Goal: Communication & Community: Answer question/provide support

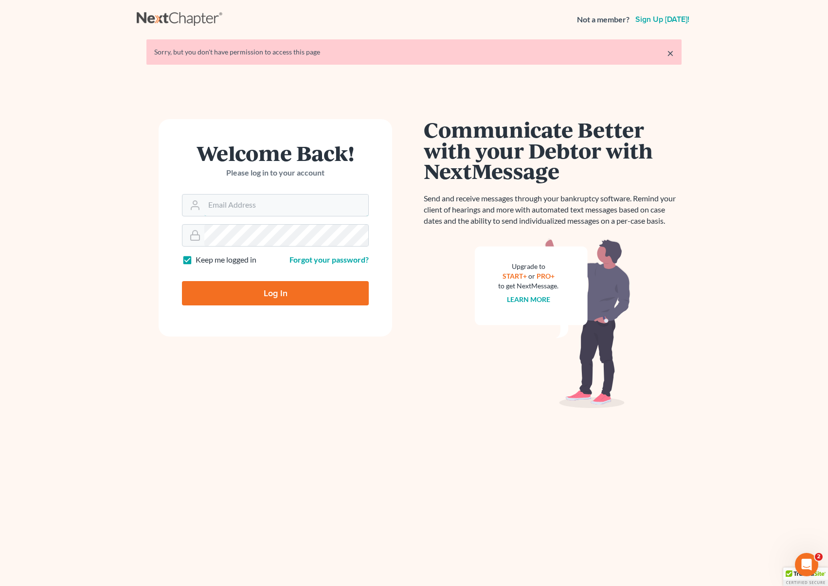
type input "[EMAIL_ADDRESS][DOMAIN_NAME]"
click at [294, 294] on input "Log In" at bounding box center [275, 293] width 187 height 24
type input "Thinking..."
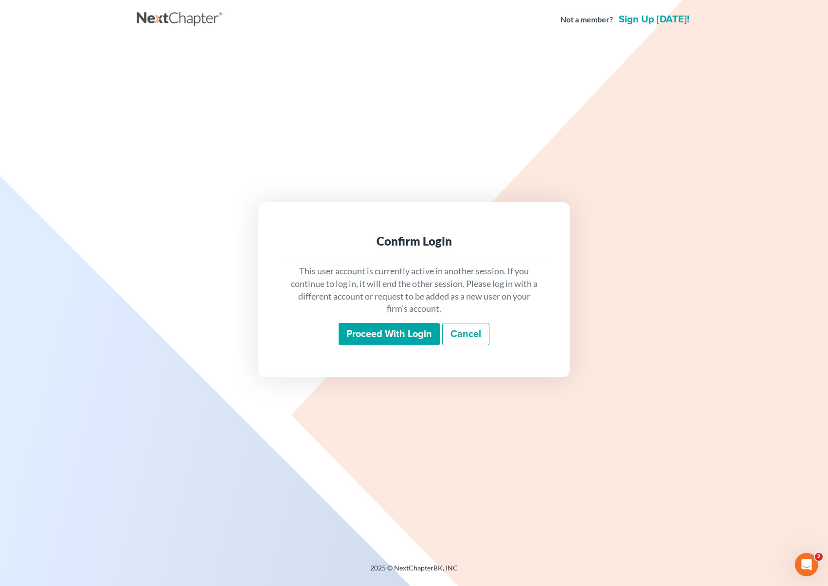
click at [381, 338] on input "Proceed with login" at bounding box center [389, 334] width 101 height 22
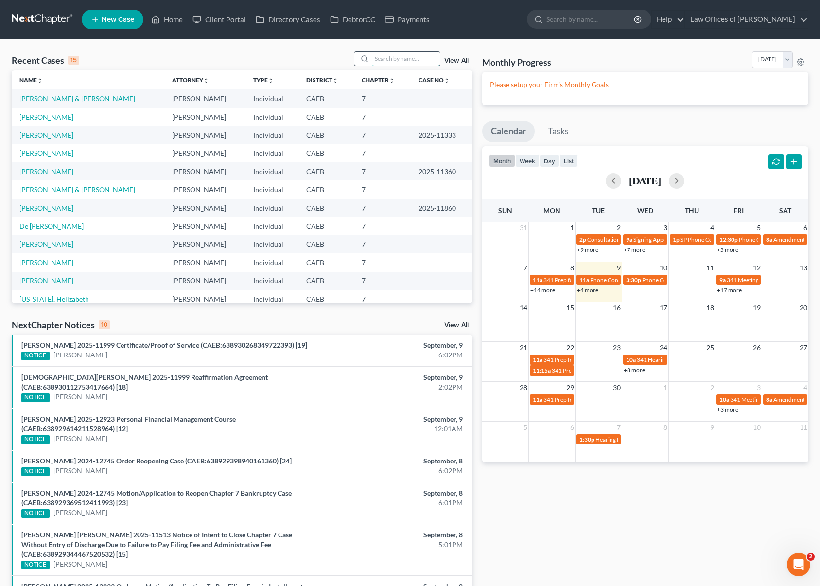
click at [385, 62] on input "search" at bounding box center [406, 59] width 68 height 14
type input "[PERSON_NAME]"
click at [106, 97] on link "[PERSON_NAME] & [PERSON_NAME]" at bounding box center [77, 98] width 116 height 8
select select "0"
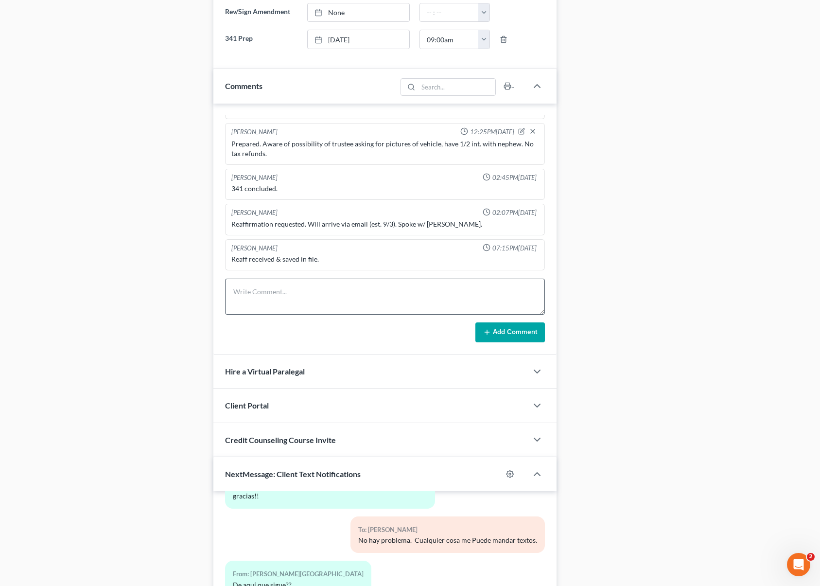
scroll to position [737, 0]
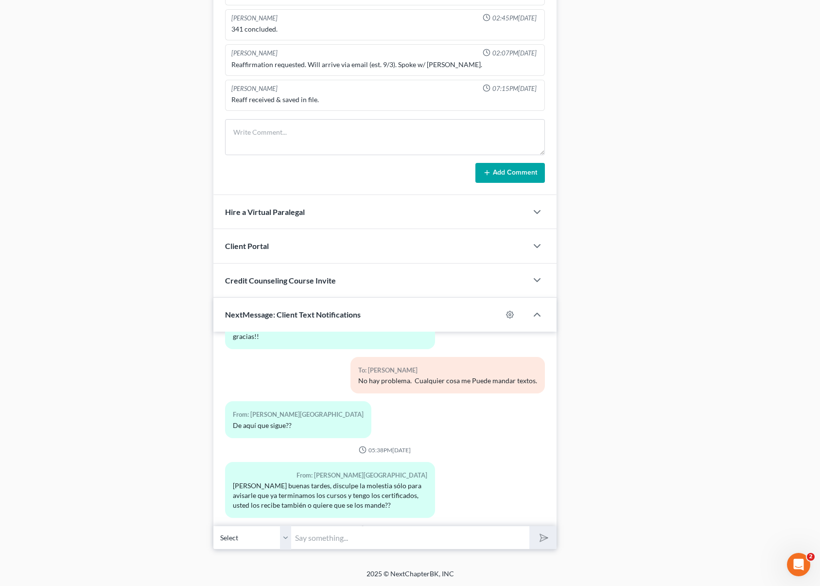
click at [324, 538] on input "text" at bounding box center [410, 538] width 239 height 24
type input "Hola. No se preocupe, eso es un buen aviso. Significa que no hay ningun bien qu…"
click at [530, 526] on button "submit" at bounding box center [543, 537] width 27 height 23
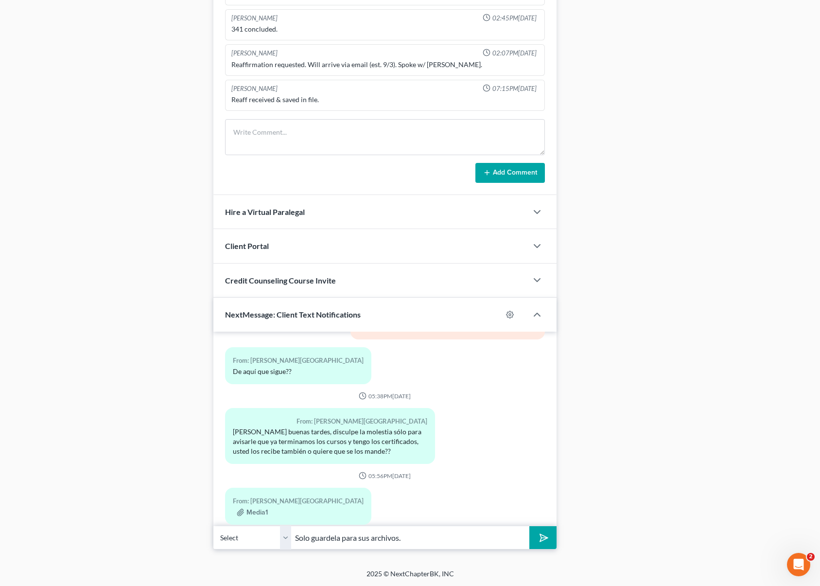
type input "Solo guardela para sus archivos."
click at [530, 526] on button "submit" at bounding box center [543, 537] width 27 height 23
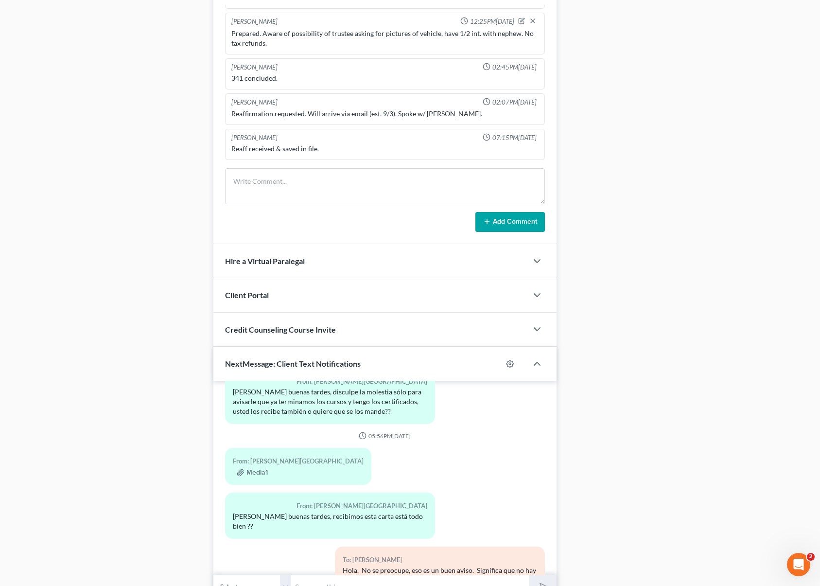
scroll to position [737, 0]
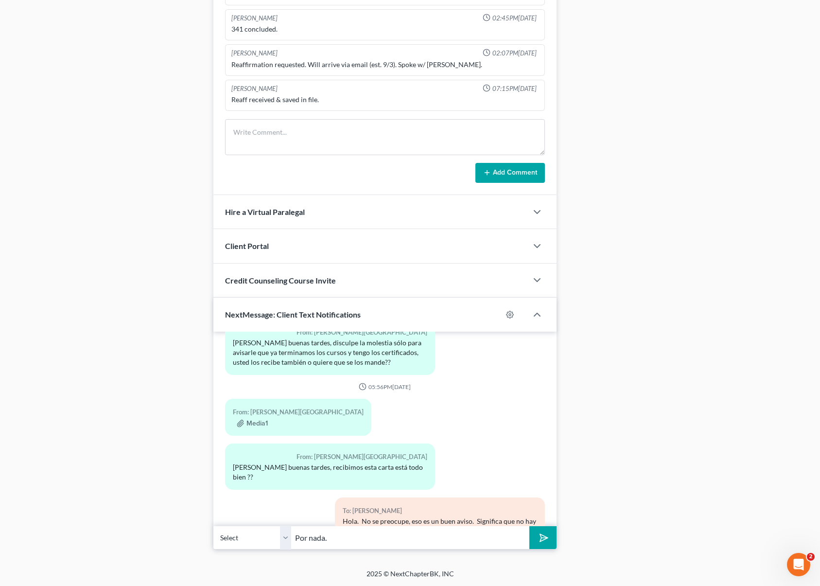
type input "Por nada."
click at [530, 526] on button "submit" at bounding box center [543, 537] width 27 height 23
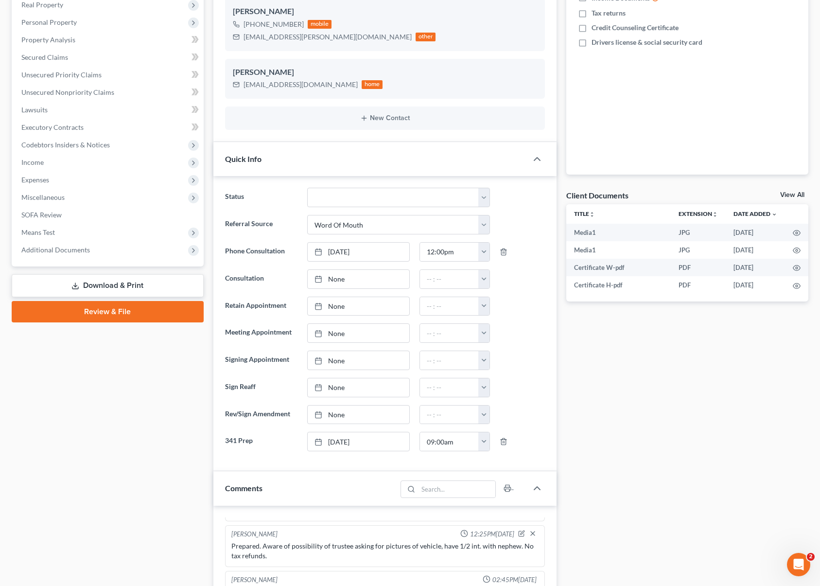
scroll to position [0, 0]
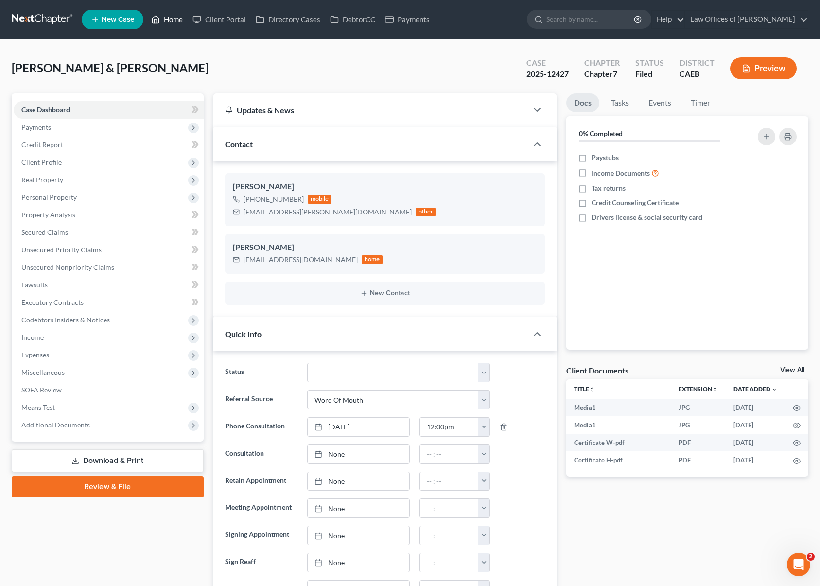
click at [175, 20] on link "Home" at bounding box center [166, 20] width 41 height 18
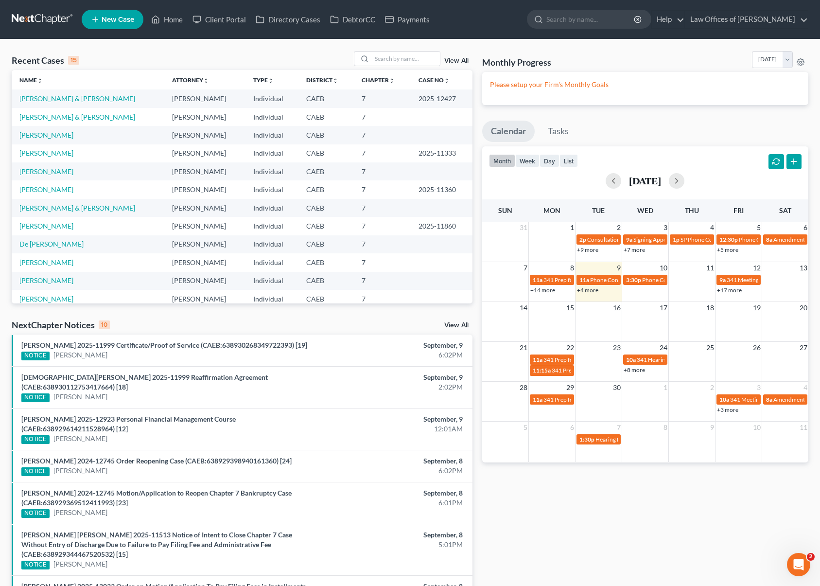
click at [588, 291] on link "+4 more" at bounding box center [587, 289] width 21 height 7
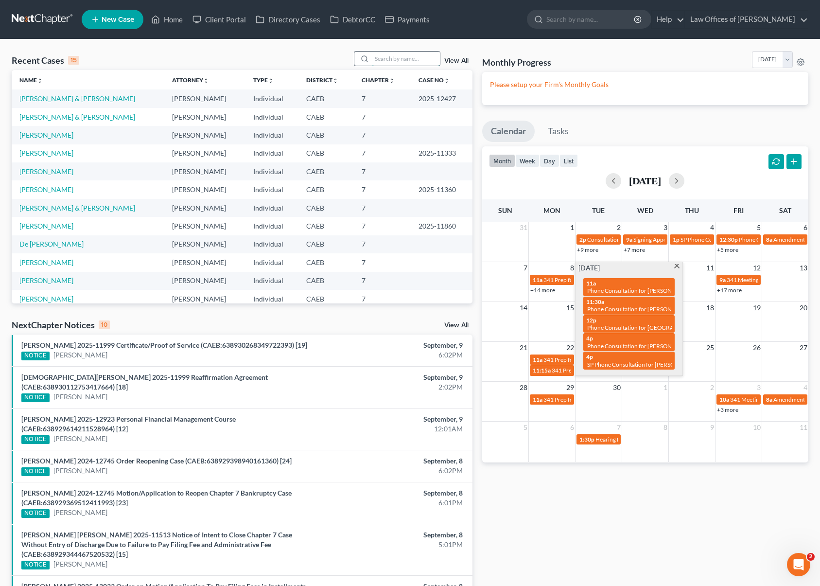
click at [393, 57] on input "search" at bounding box center [406, 59] width 68 height 14
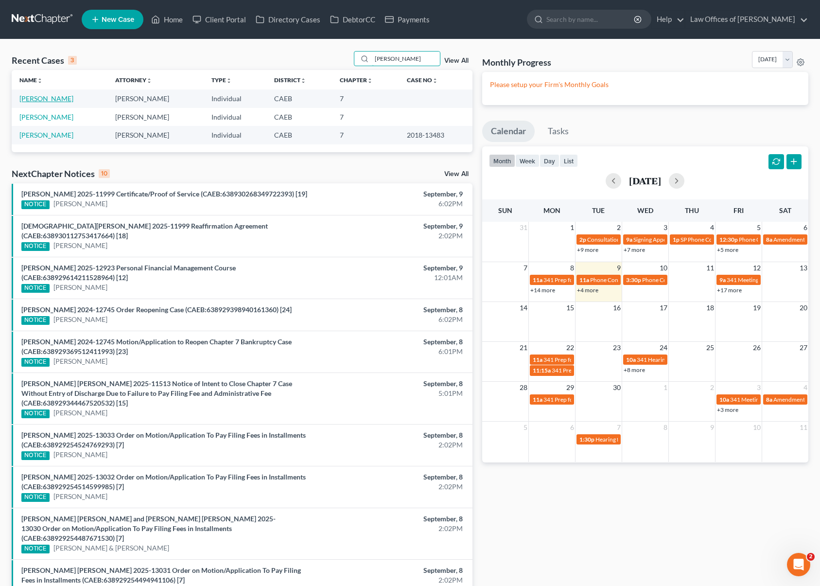
type input "[PERSON_NAME]"
click at [46, 96] on link "[PERSON_NAME]" at bounding box center [46, 98] width 54 height 8
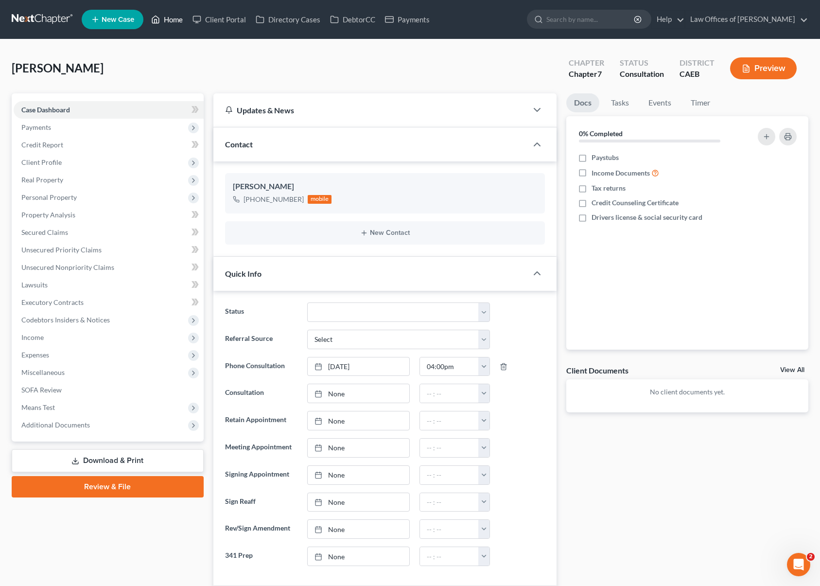
click at [171, 18] on link "Home" at bounding box center [166, 20] width 41 height 18
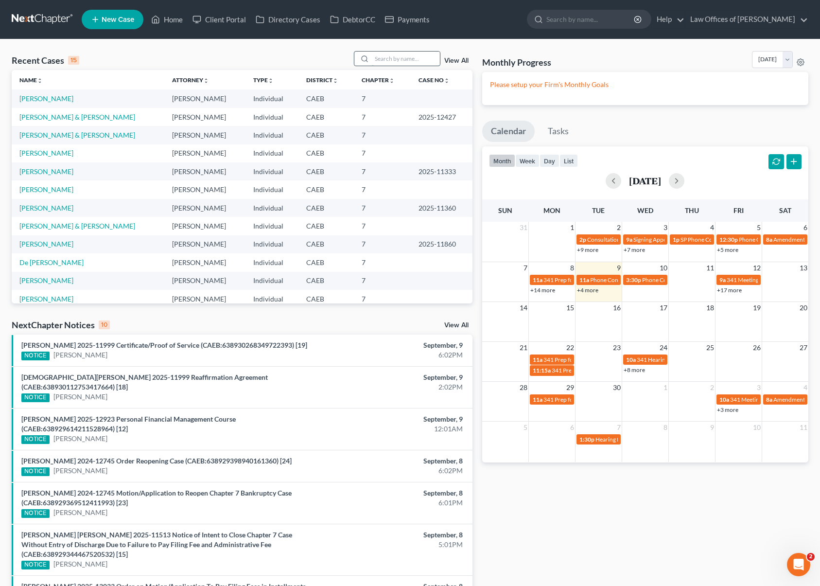
click at [390, 60] on input "search" at bounding box center [406, 59] width 68 height 14
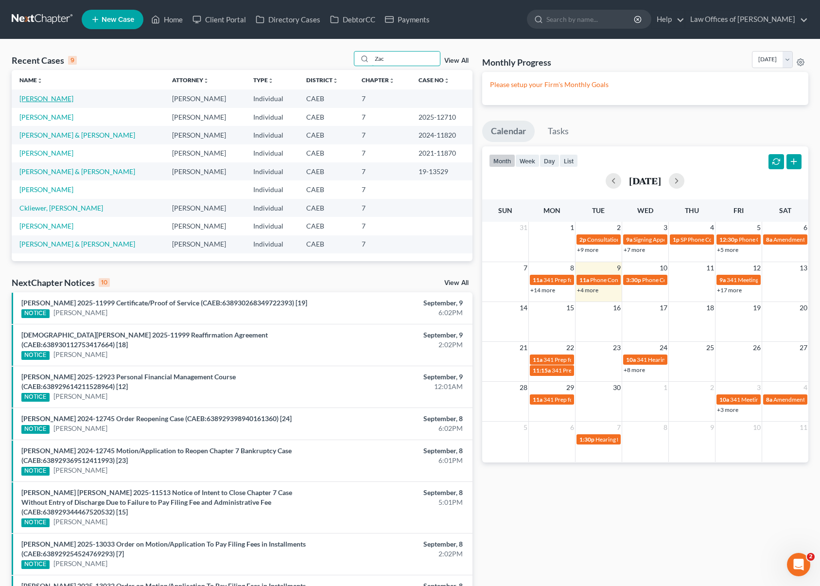
type input "Zac"
click at [65, 96] on link "[PERSON_NAME]" at bounding box center [46, 98] width 54 height 8
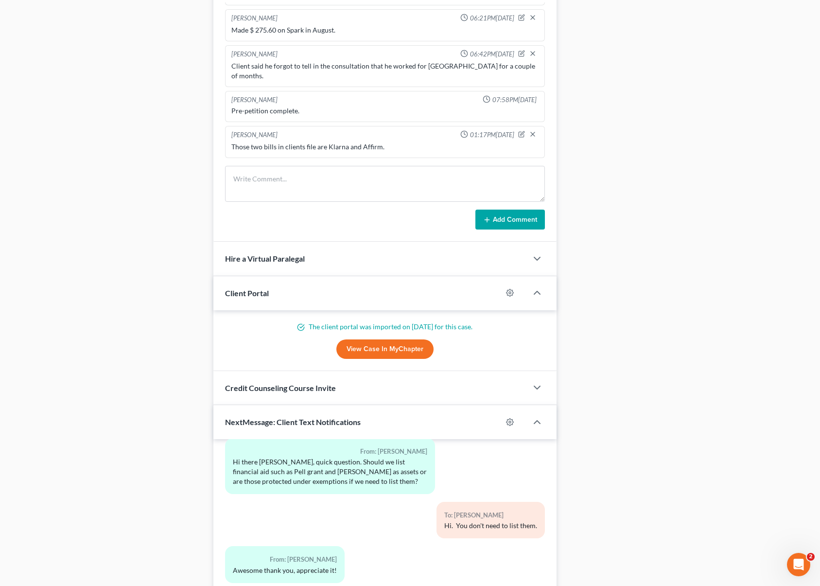
scroll to position [845, 0]
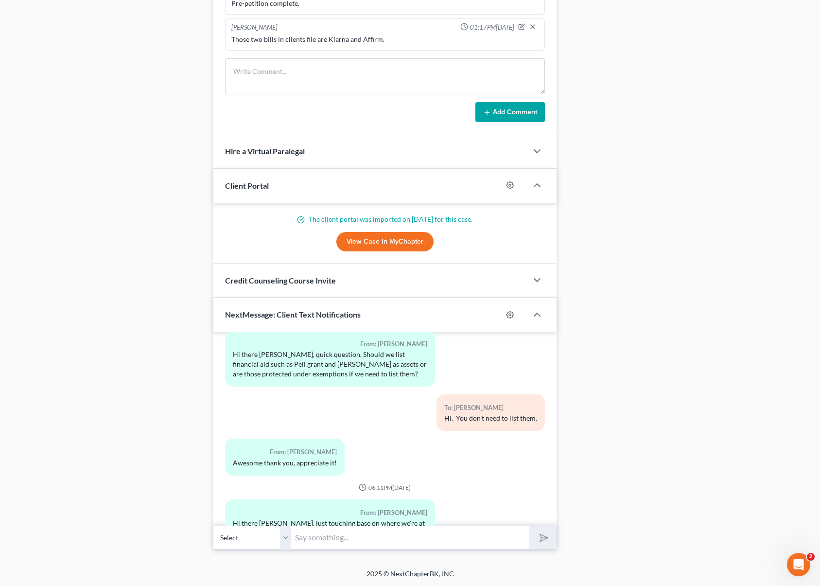
click at [319, 538] on input "text" at bounding box center [410, 538] width 239 height 24
type input "Hi. Yes, we will be contacting you pretty soon."
click at [530, 526] on button "submit" at bounding box center [543, 537] width 27 height 23
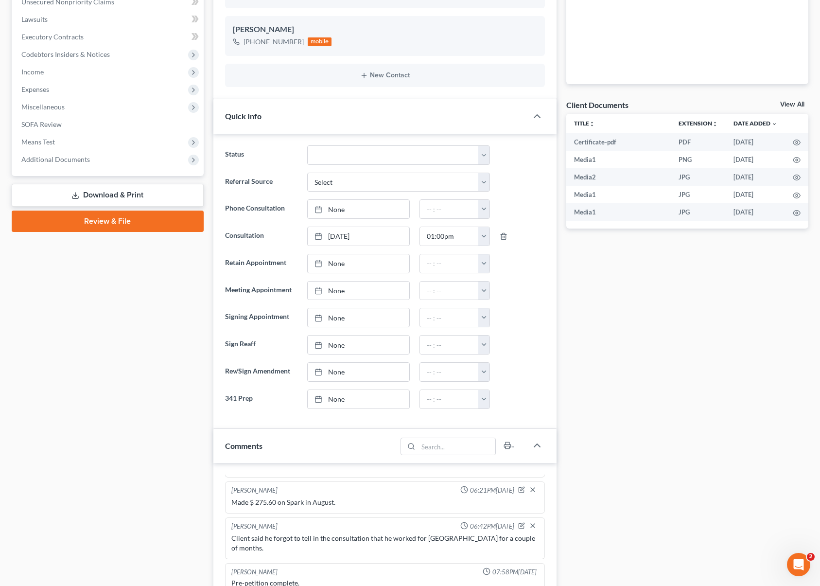
scroll to position [0, 0]
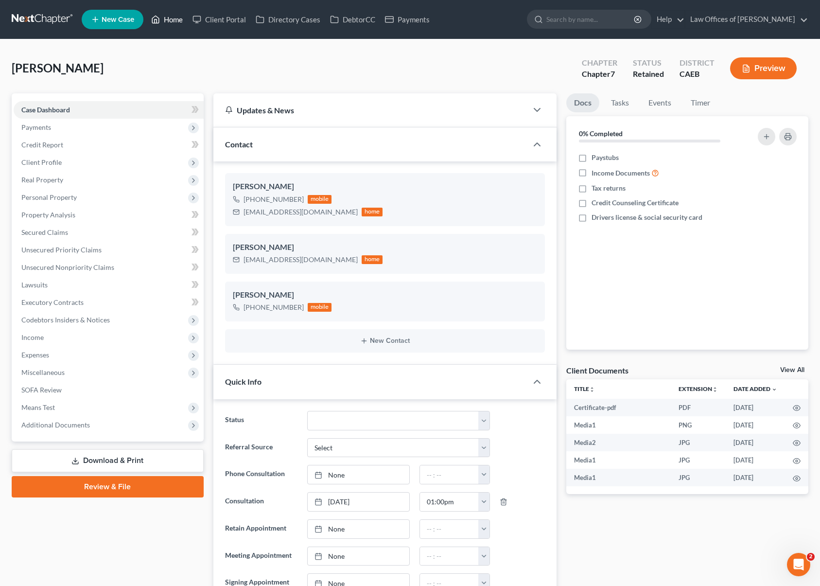
click at [167, 18] on link "Home" at bounding box center [166, 20] width 41 height 18
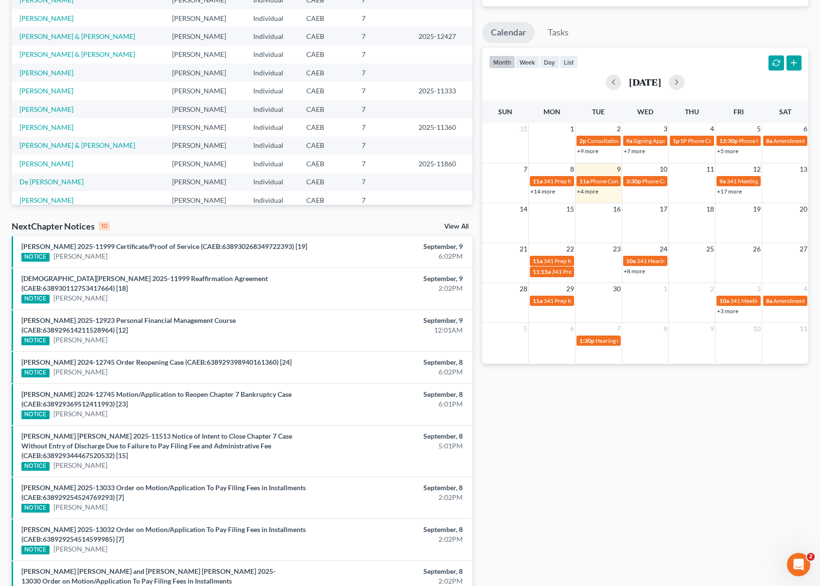
scroll to position [99, 0]
click at [586, 191] on link "+4 more" at bounding box center [587, 191] width 21 height 7
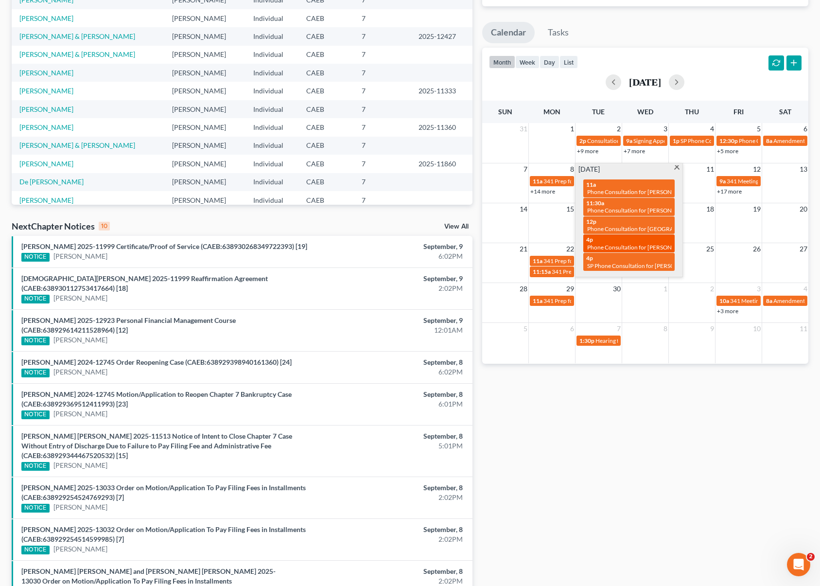
click at [597, 240] on div "4p Phone Consultation for [PERSON_NAME]" at bounding box center [630, 243] width 86 height 15
select select "Days"
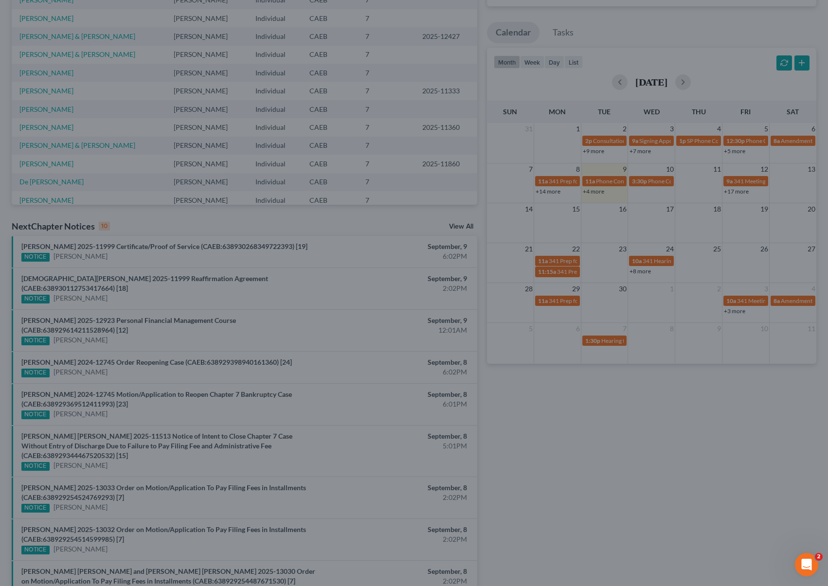
click at [681, 169] on div "Edit Event × Event Title * Phone Consultation for [PERSON_NAME] Date [DATE] clo…" at bounding box center [414, 293] width 828 height 586
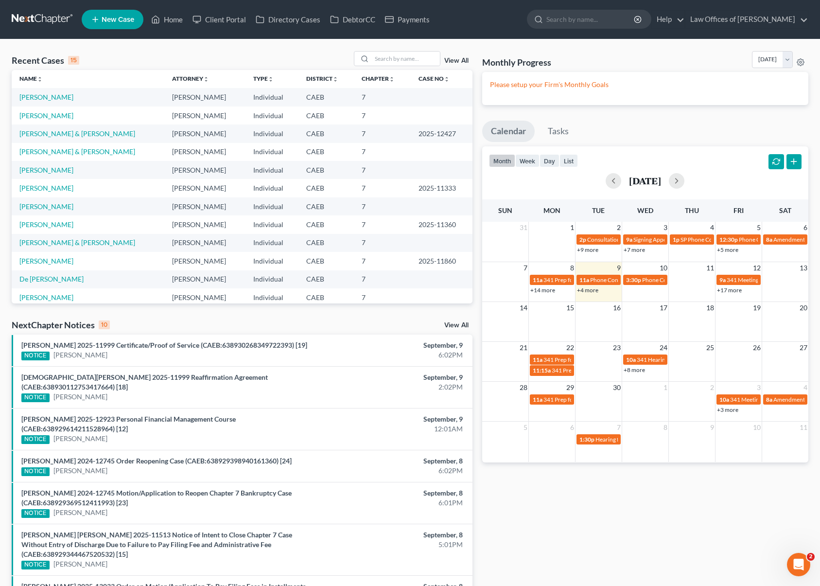
scroll to position [2, 0]
click at [395, 61] on input "search" at bounding box center [406, 59] width 68 height 14
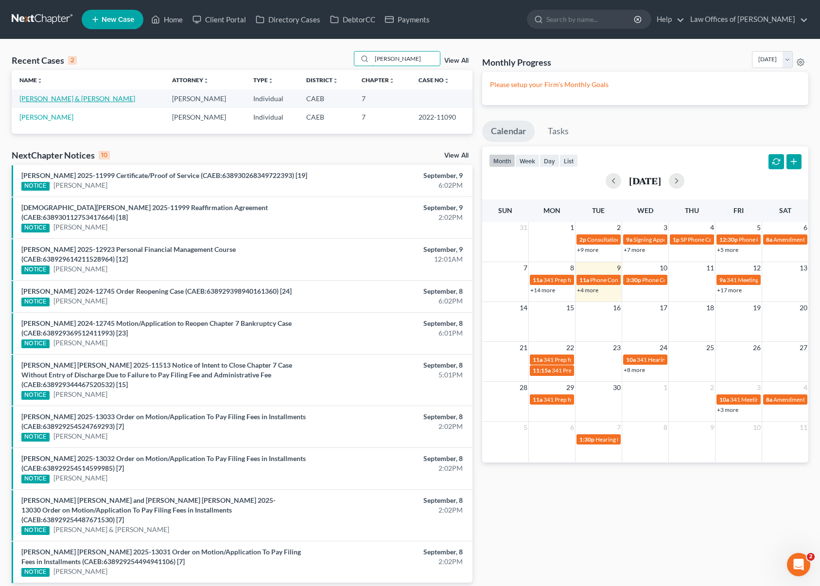
type input "[PERSON_NAME]"
click at [71, 96] on link "[PERSON_NAME] & [PERSON_NAME]" at bounding box center [77, 98] width 116 height 8
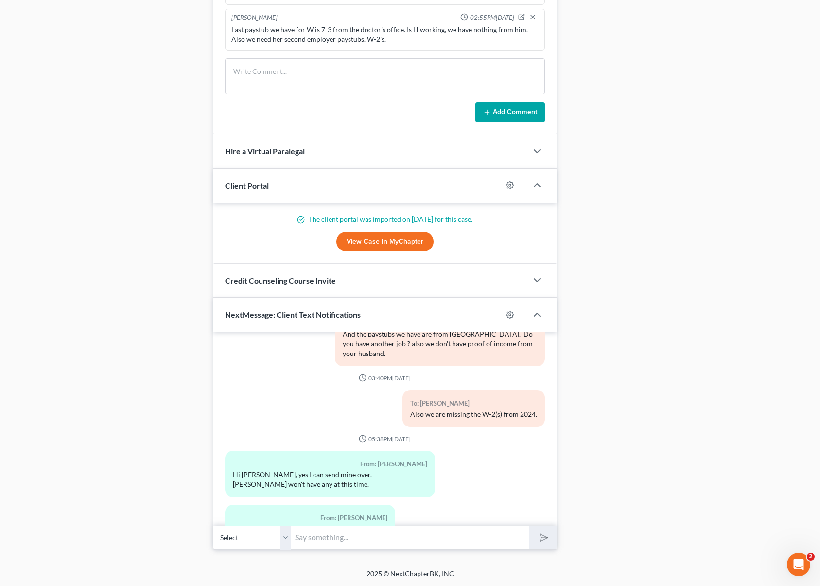
scroll to position [1663, 0]
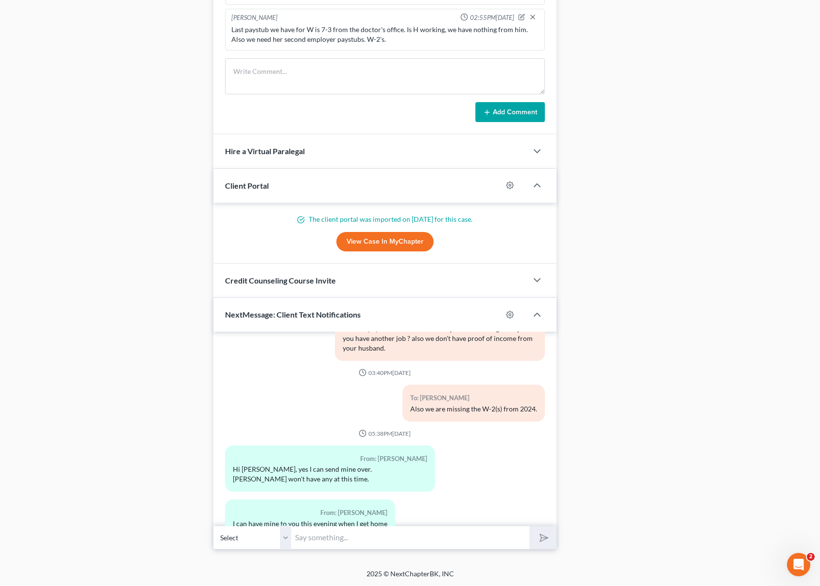
click at [350, 533] on input "text" at bounding box center [410, 538] width 239 height 24
type input "So, do you have 2 jobs ?"
click at [530, 526] on button "submit" at bounding box center [543, 537] width 27 height 23
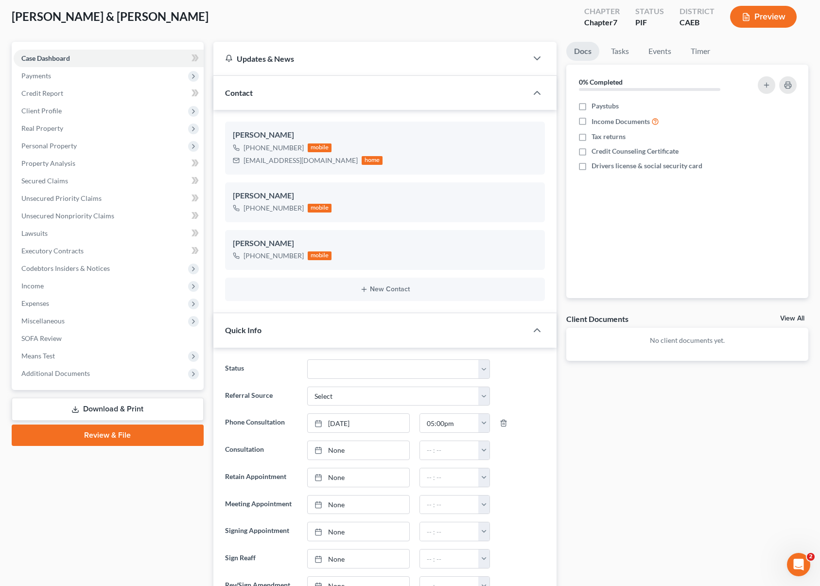
scroll to position [0, 0]
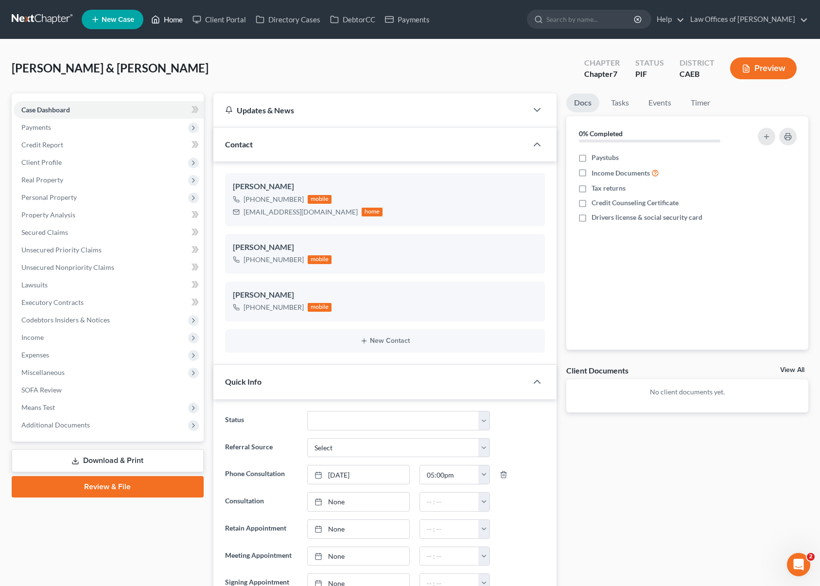
click at [173, 19] on link "Home" at bounding box center [166, 20] width 41 height 18
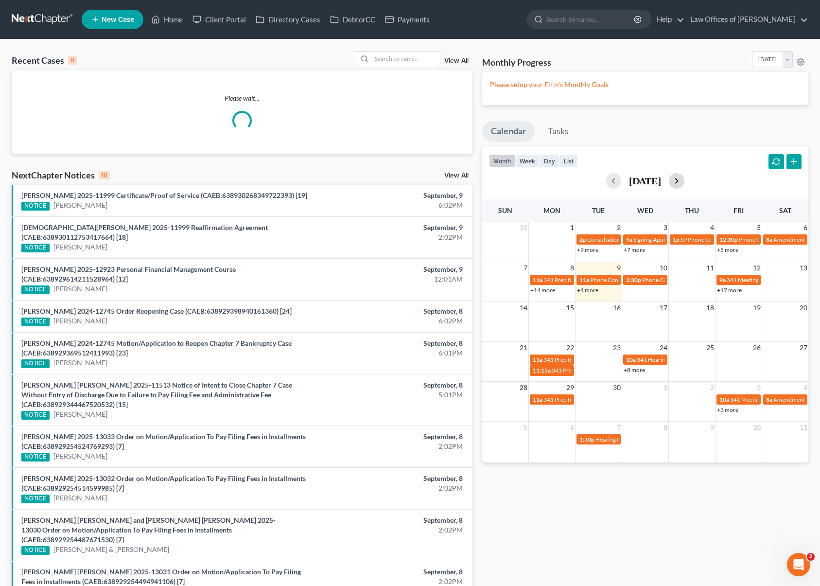
click at [685, 186] on button "button" at bounding box center [677, 181] width 16 height 16
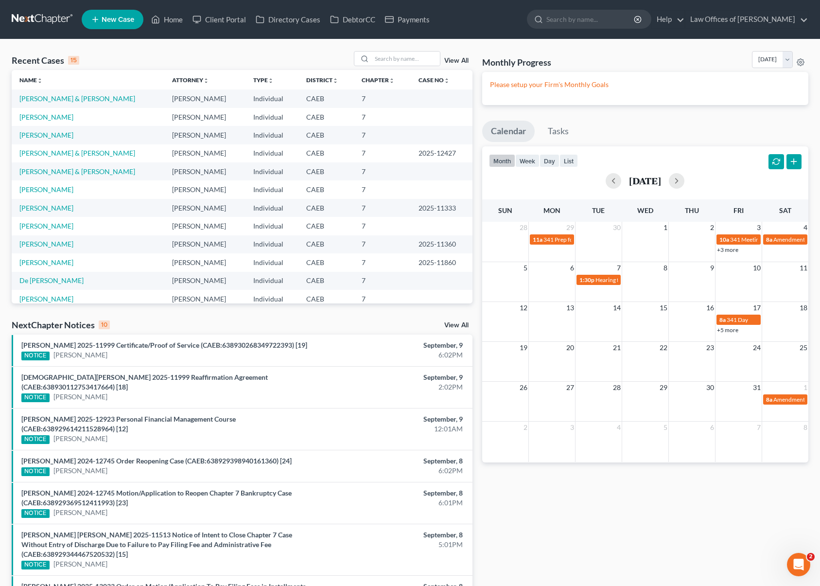
click at [724, 330] on link "+5 more" at bounding box center [727, 329] width 21 height 7
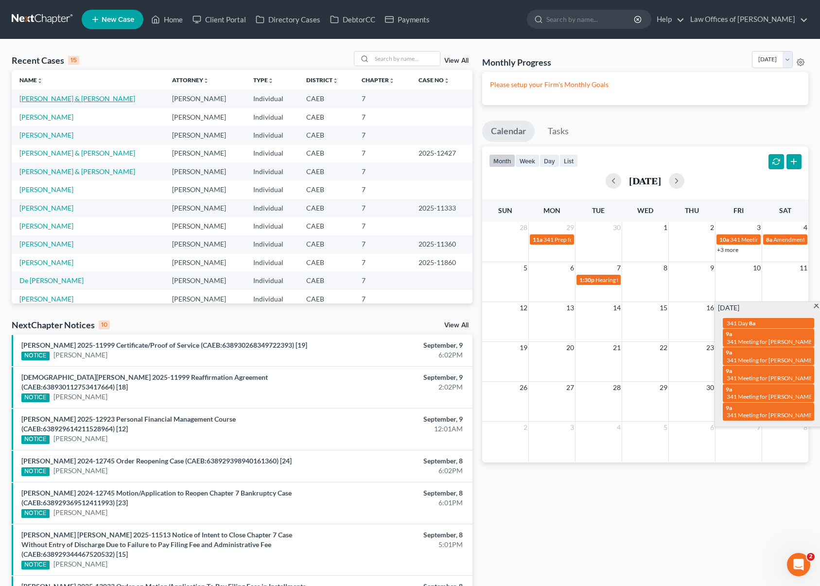
click at [68, 98] on link "[PERSON_NAME] & [PERSON_NAME]" at bounding box center [77, 98] width 116 height 8
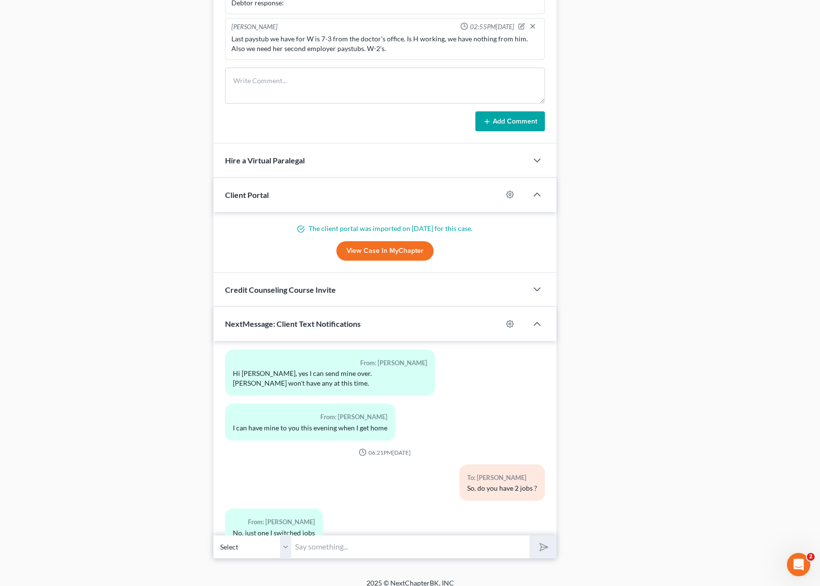
scroll to position [845, 0]
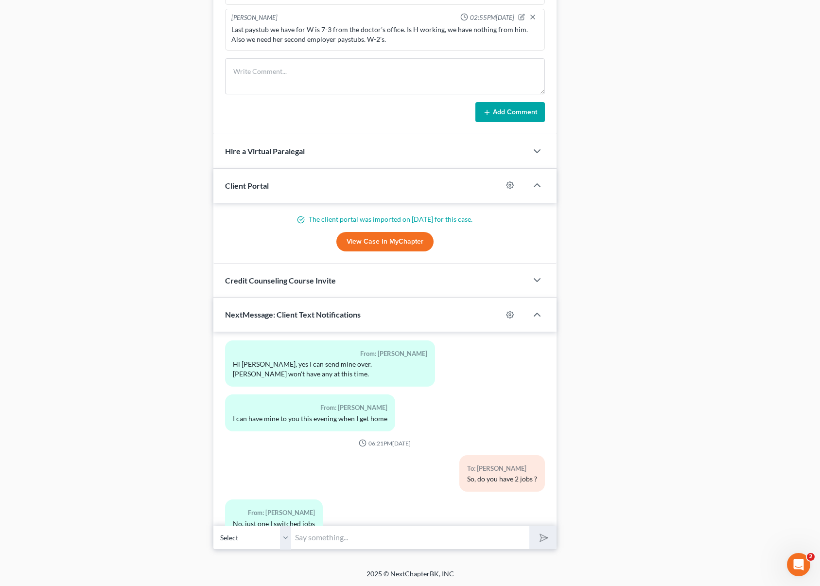
click at [300, 541] on input "text" at bounding box center [410, 538] width 239 height 24
type input "I see. We need all paystubs from both jobs. Is your husband working ?"
click at [530, 526] on button "submit" at bounding box center [543, 537] width 27 height 23
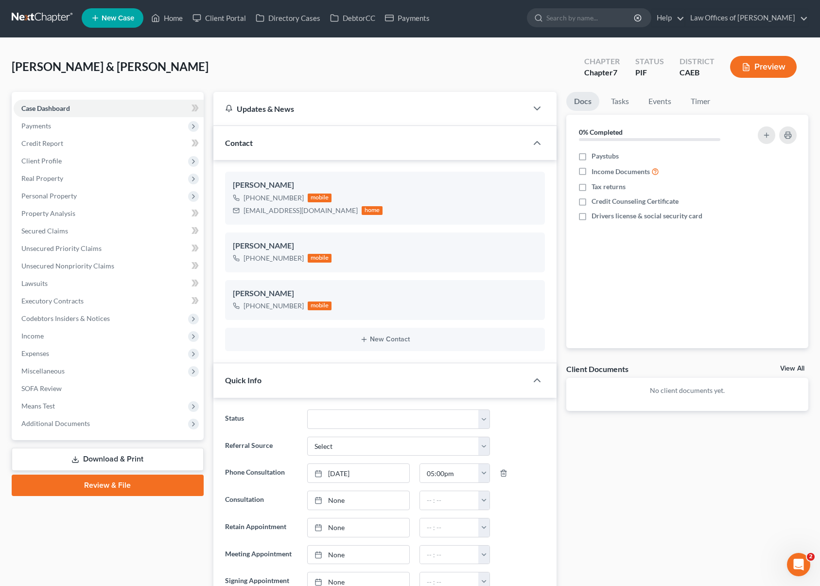
scroll to position [0, 0]
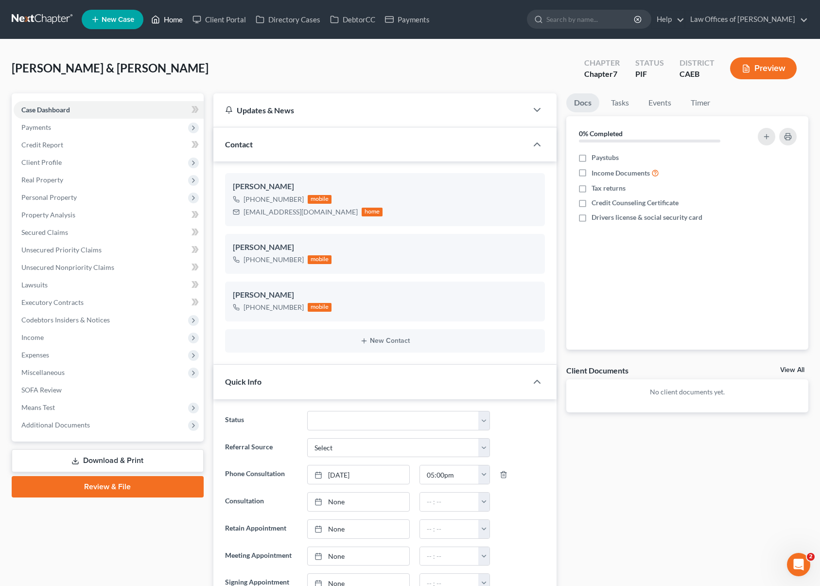
click at [178, 20] on link "Home" at bounding box center [166, 20] width 41 height 18
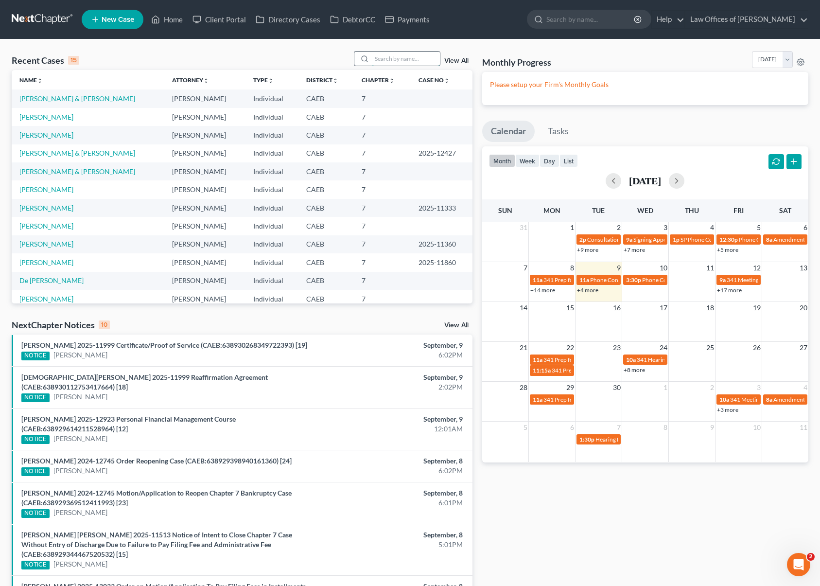
click at [406, 56] on input "search" at bounding box center [406, 59] width 68 height 14
type input "Brown"
click at [54, 99] on link "[PERSON_NAME]" at bounding box center [46, 98] width 54 height 8
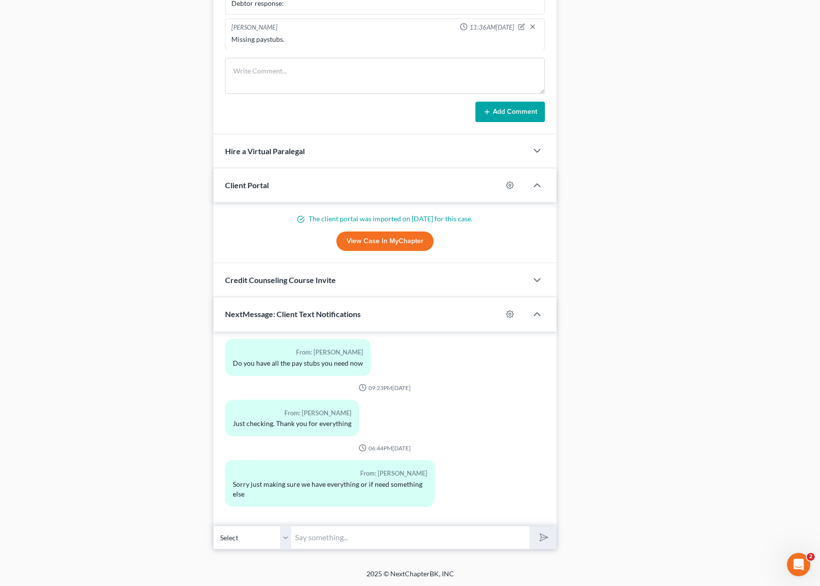
scroll to position [5061, 0]
click at [343, 535] on input "text" at bounding box center [410, 538] width 239 height 24
type input "Y"
type input "Hi. Can you come to the office next week [DATE] around 2:00PM to sign the petit…"
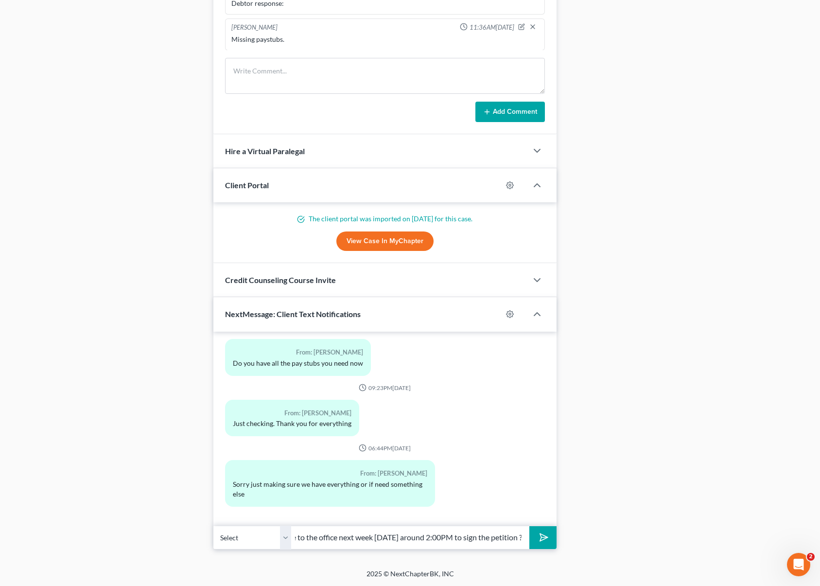
click at [530, 526] on button "submit" at bounding box center [543, 537] width 27 height 23
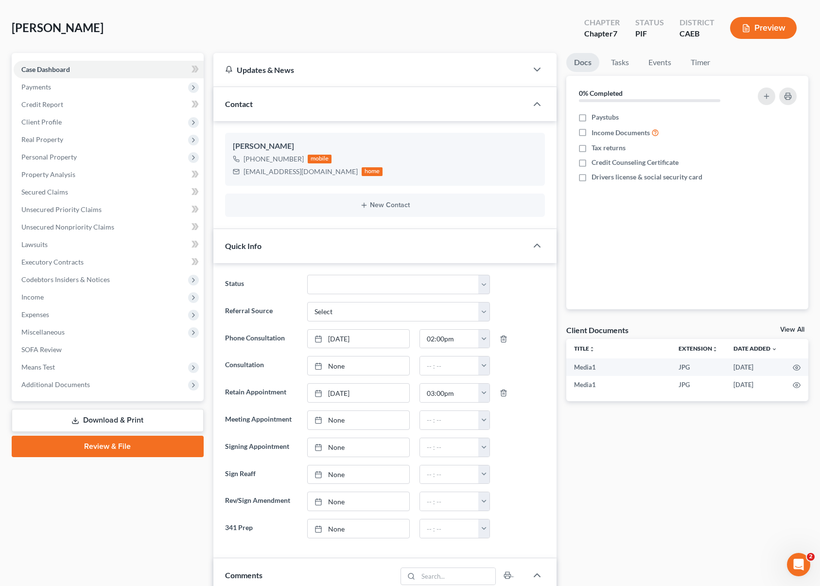
scroll to position [0, 0]
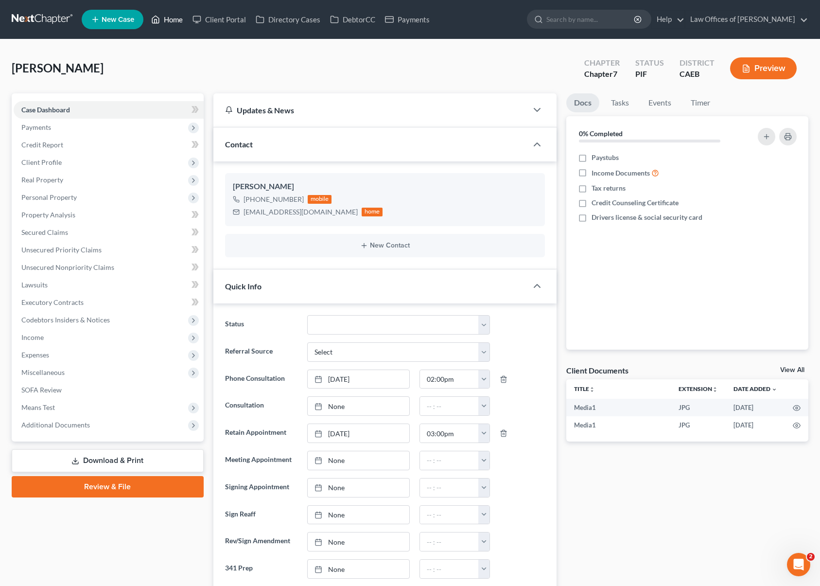
click at [173, 21] on link "Home" at bounding box center [166, 20] width 41 height 18
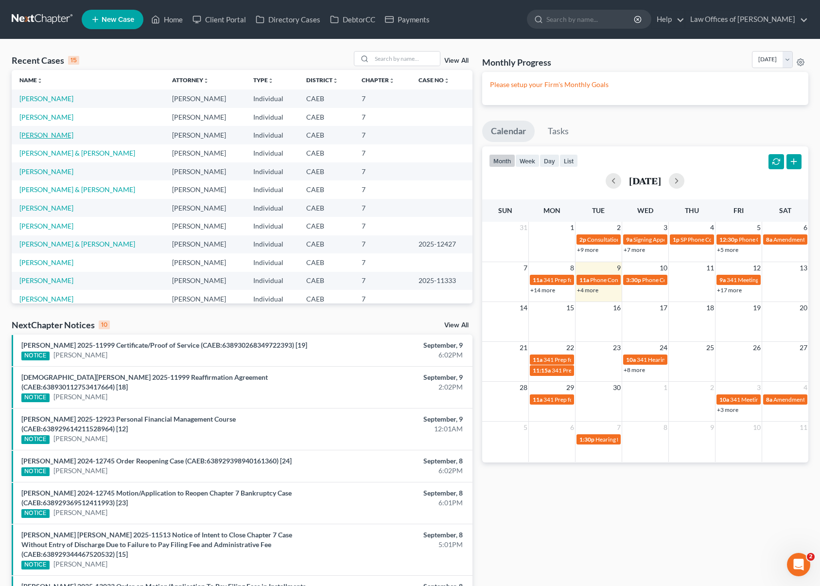
click at [59, 135] on link "[PERSON_NAME]" at bounding box center [46, 135] width 54 height 8
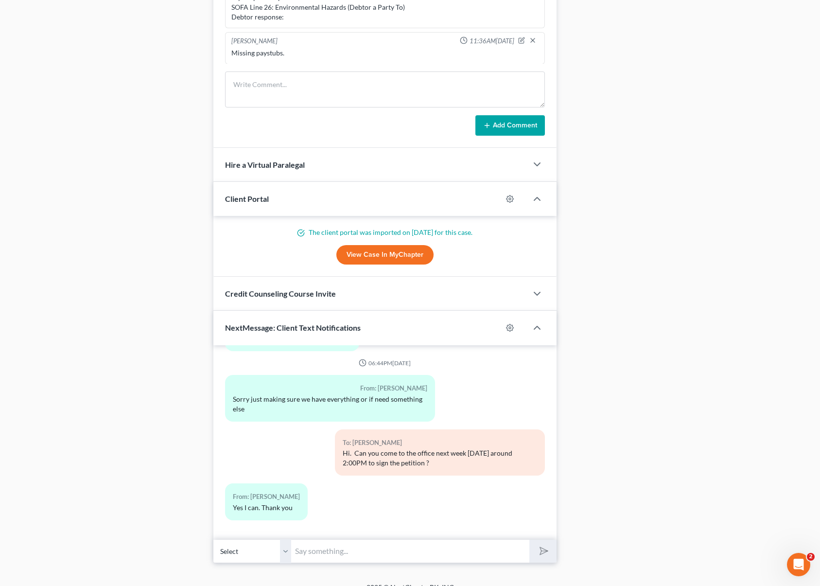
scroll to position [750, 0]
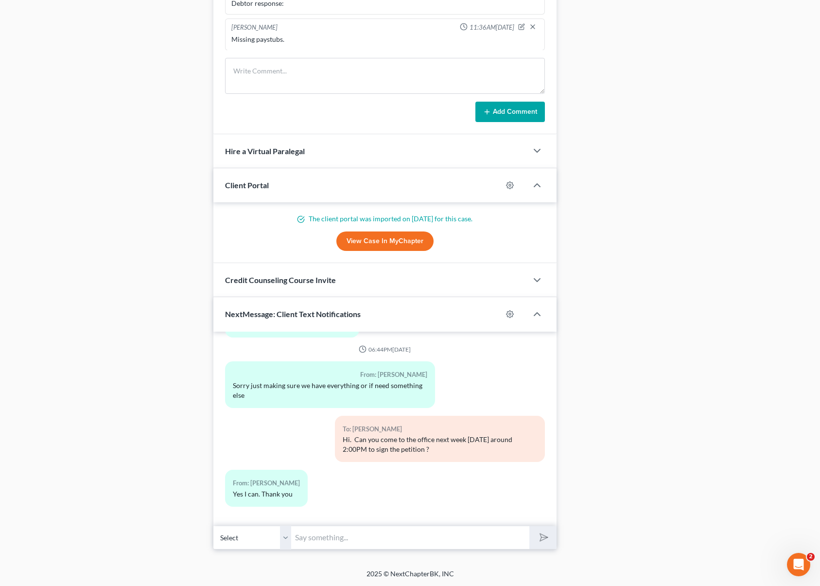
click at [333, 540] on input "text" at bounding box center [410, 538] width 239 height 24
type input "2:00PM works for you ?"
click at [530, 526] on button "submit" at bounding box center [543, 537] width 27 height 23
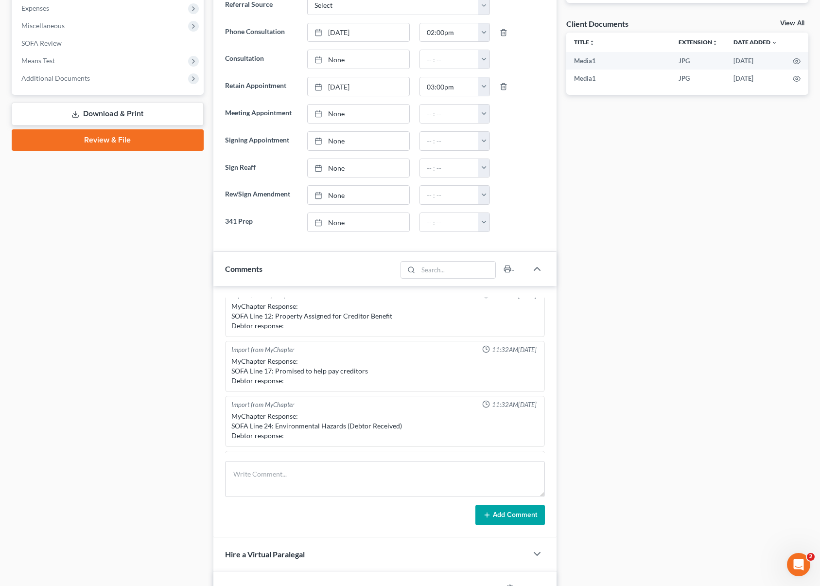
scroll to position [207, 0]
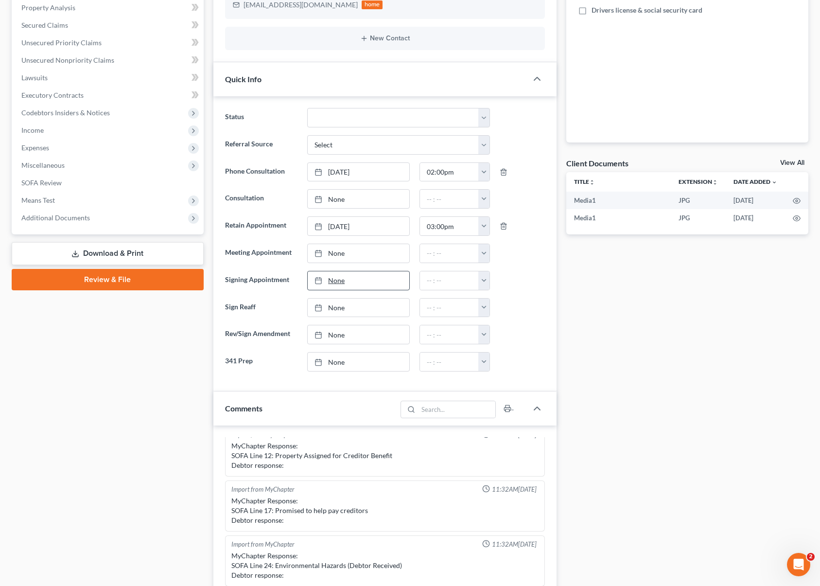
type input "[DATE]"
click at [331, 282] on link "[DATE]" at bounding box center [359, 280] width 102 height 18
click at [482, 281] on button "button" at bounding box center [484, 280] width 11 height 18
click at [510, 353] on link "2:00pm" at bounding box center [506, 353] width 54 height 17
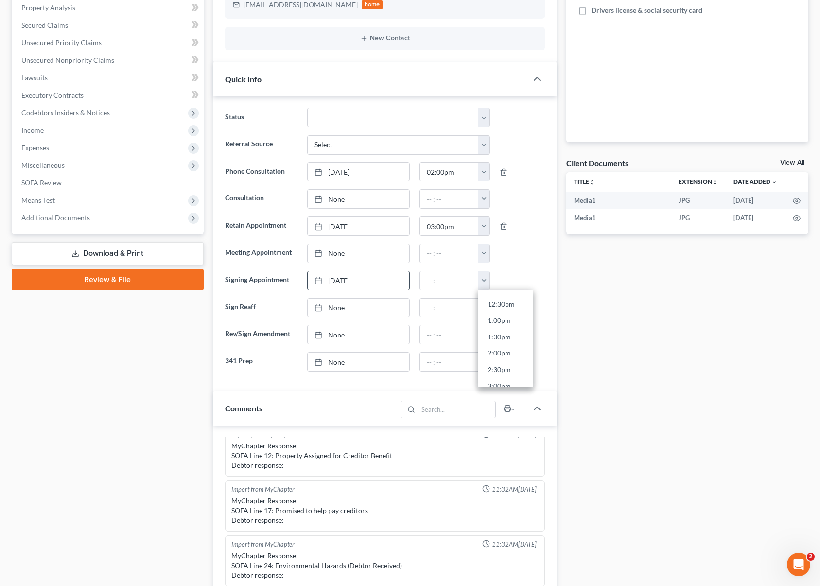
type input "2:00pm"
click at [344, 280] on link "[DATE]" at bounding box center [359, 280] width 102 height 18
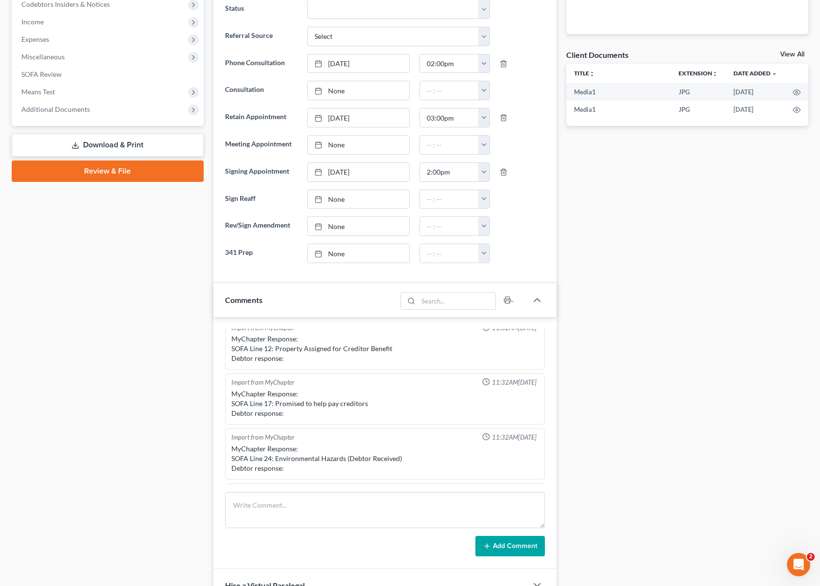
scroll to position [144, 0]
click at [340, 171] on link "[DATE]" at bounding box center [359, 172] width 102 height 18
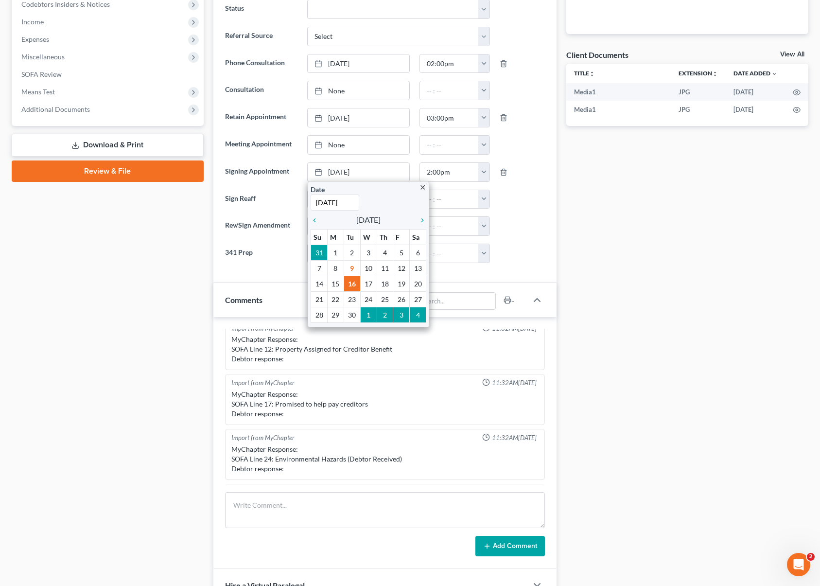
click at [535, 193] on div at bounding box center [522, 199] width 55 height 19
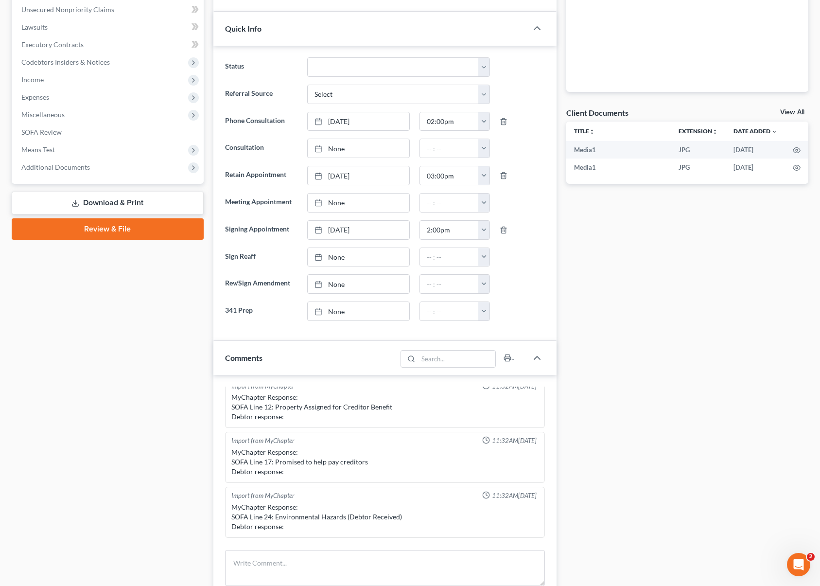
scroll to position [258, 0]
click at [343, 229] on link "[DATE]" at bounding box center [359, 230] width 102 height 18
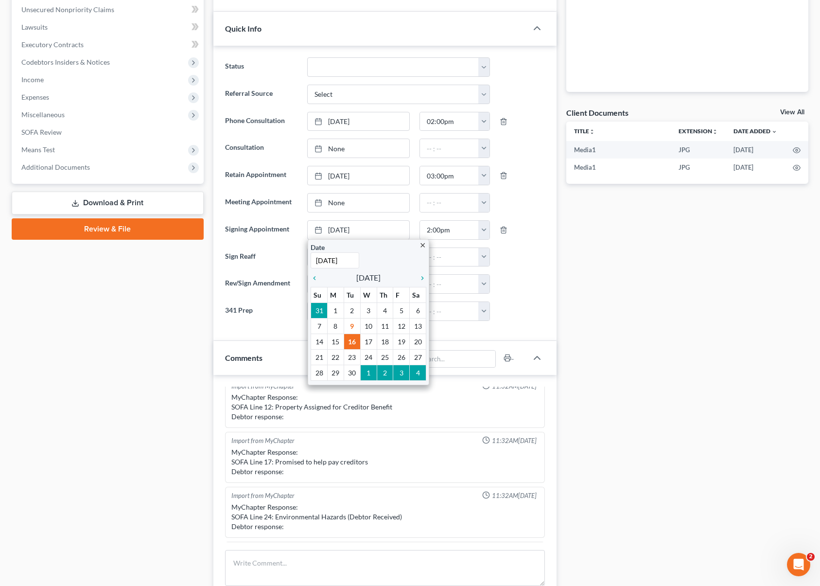
click at [513, 259] on div at bounding box center [522, 257] width 55 height 19
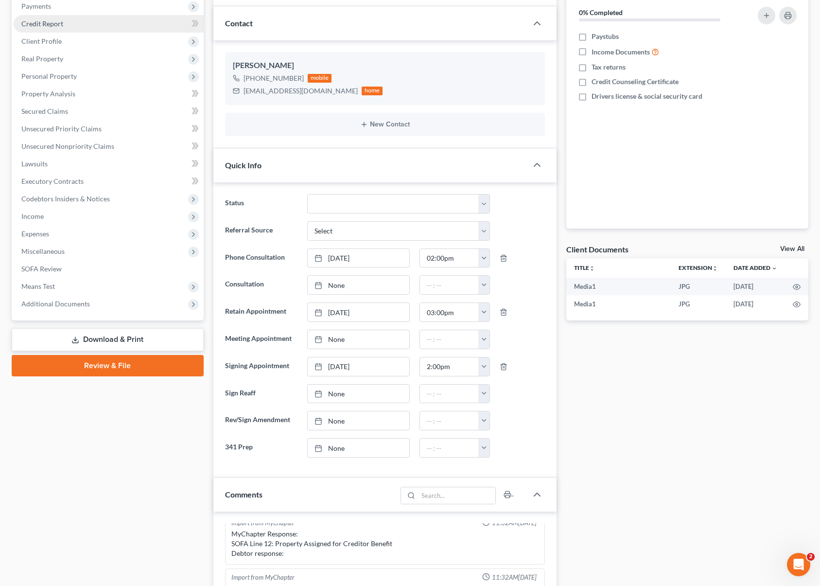
scroll to position [0, 0]
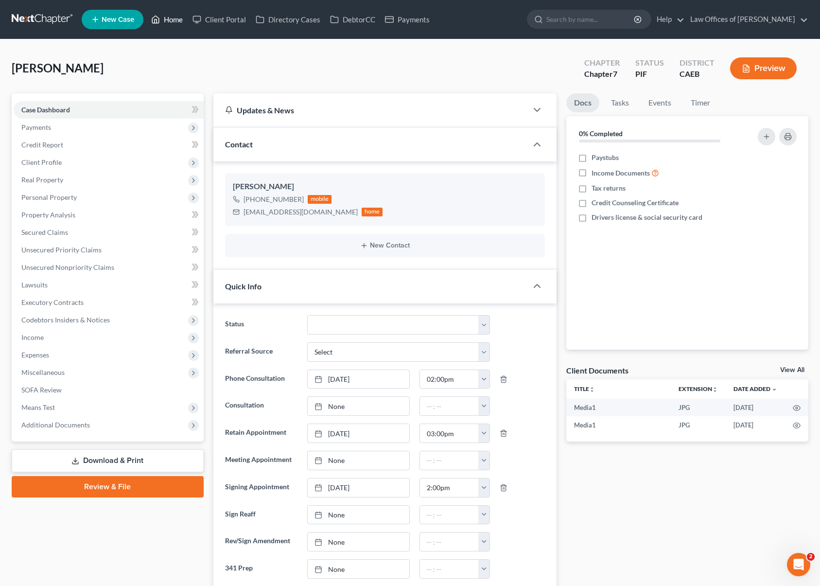
click at [174, 24] on link "Home" at bounding box center [166, 20] width 41 height 18
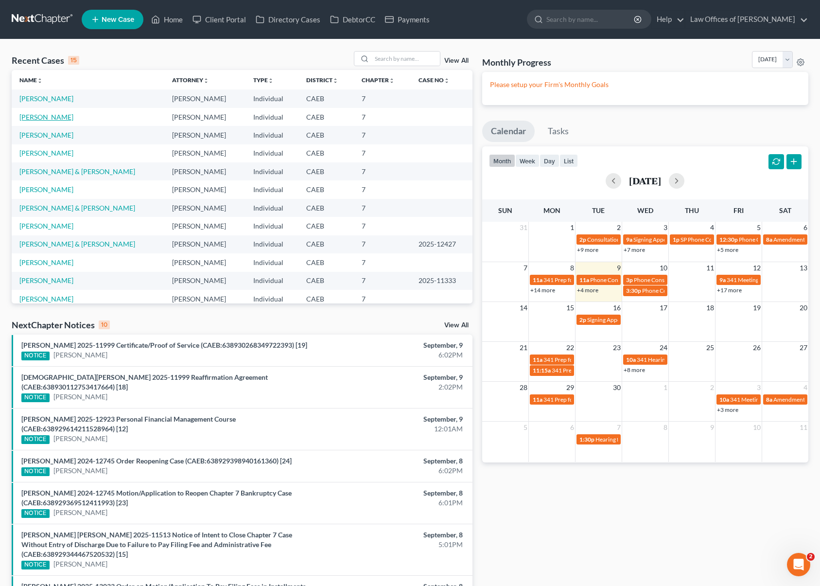
click at [26, 118] on link "[PERSON_NAME]" at bounding box center [46, 117] width 54 height 8
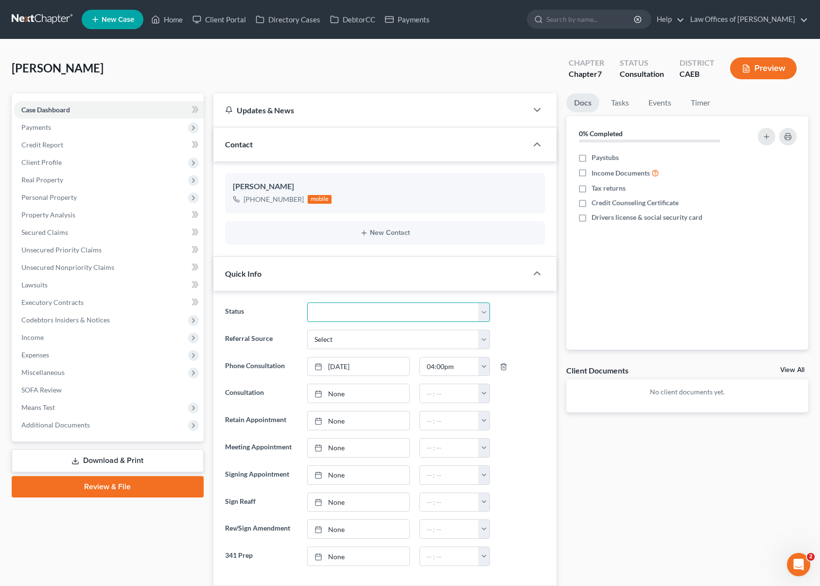
click at [485, 311] on select "Cancelled/Refund Closed Consultation Declined Discharged Filed Income Check In …" at bounding box center [398, 312] width 182 height 19
select select "10"
click at [307, 303] on select "Cancelled/Refund Closed Consultation Declined Discharged Filed Income Check In …" at bounding box center [398, 312] width 182 height 19
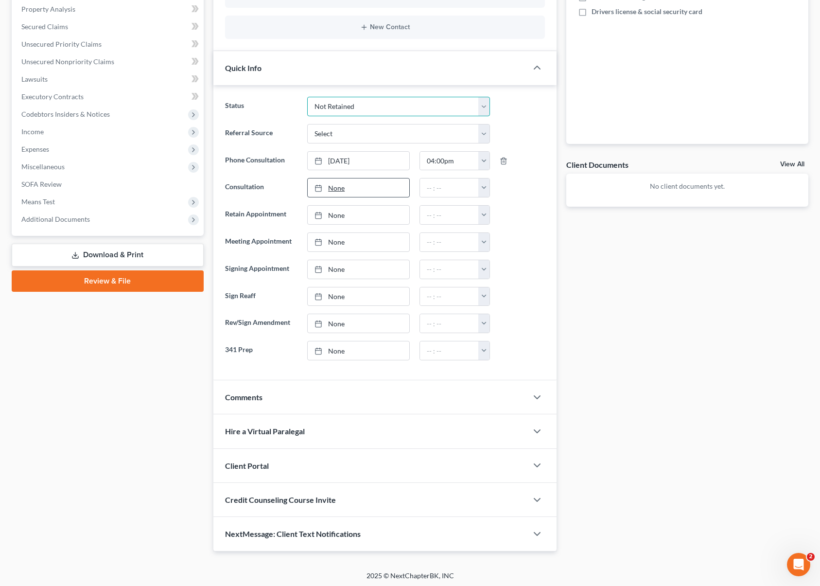
scroll to position [207, 0]
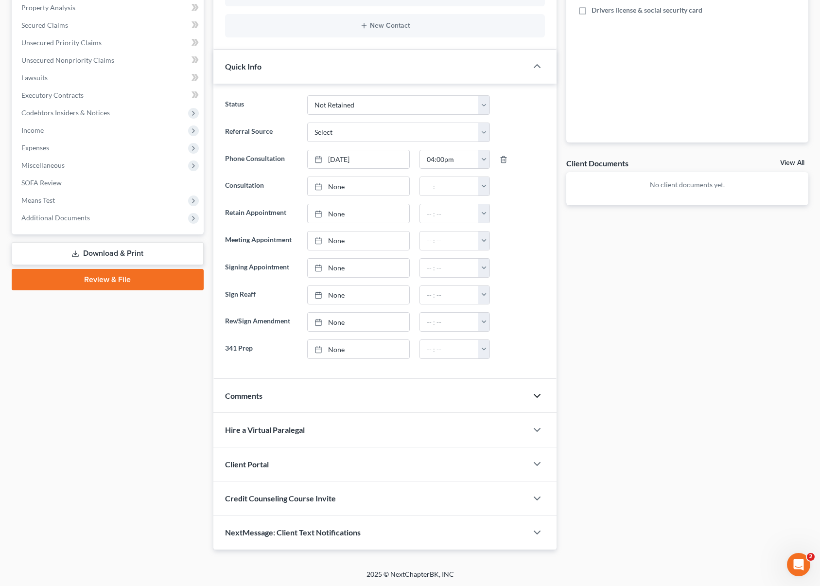
click at [538, 395] on polyline "button" at bounding box center [538, 395] width 6 height 3
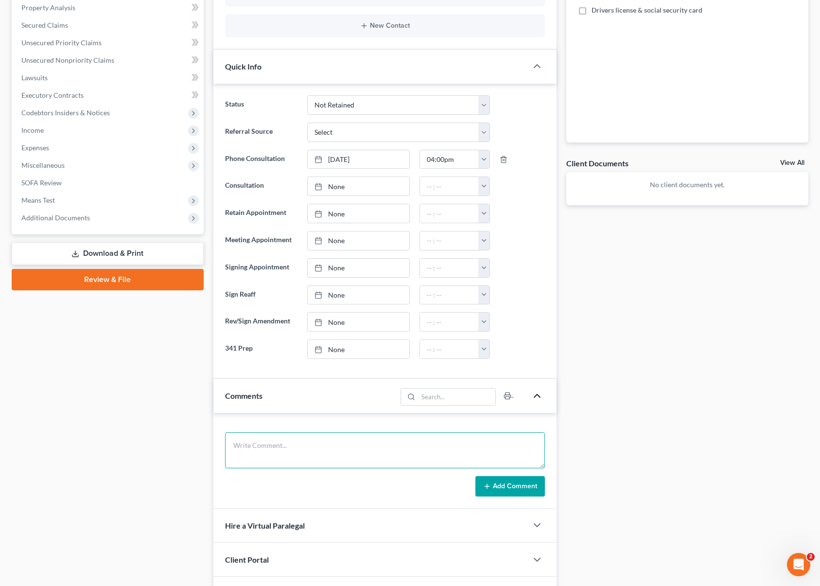
click at [295, 447] on textarea at bounding box center [385, 450] width 320 height 36
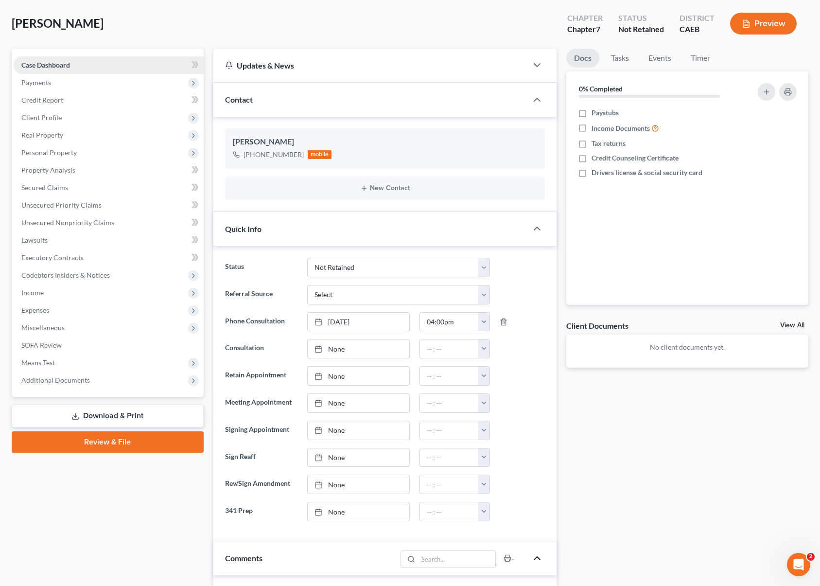
scroll to position [0, 0]
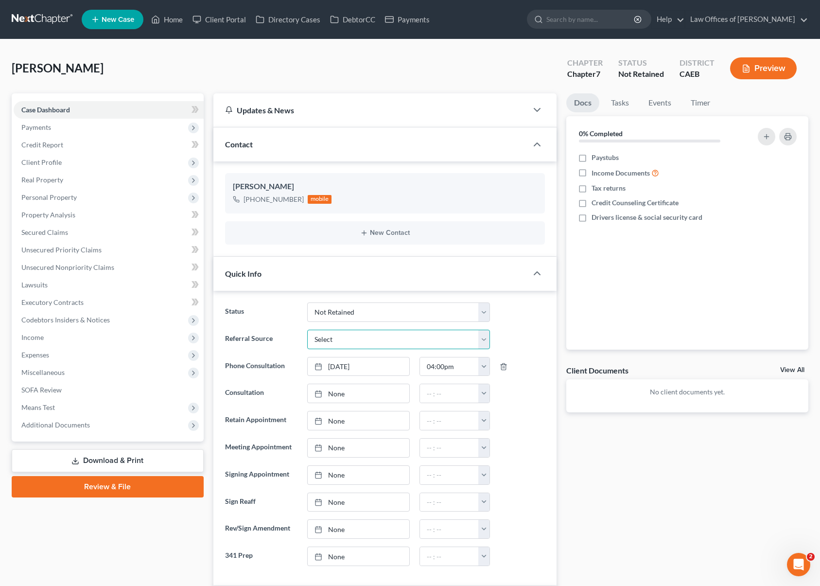
click at [485, 339] on select "Select Word Of Mouth Previous Clients Direct Mail Website Google Search Modern …" at bounding box center [398, 339] width 182 height 19
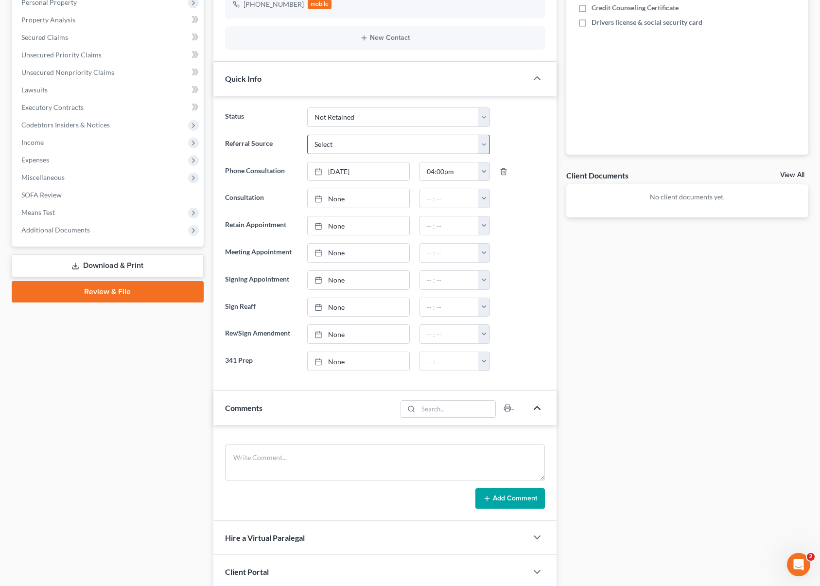
scroll to position [259, 0]
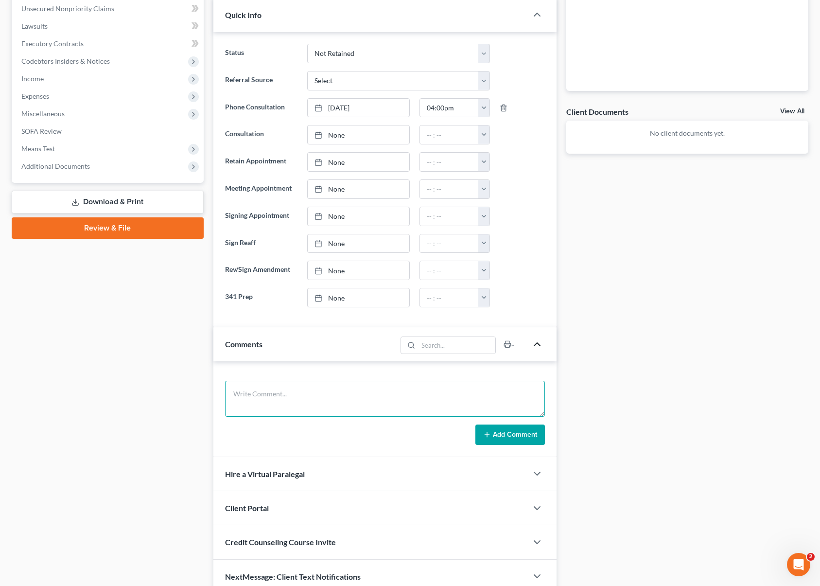
click at [262, 392] on textarea at bounding box center [385, 399] width 320 height 36
type textarea "S"
type textarea "Separated, [DEMOGRAPHIC_DATA] son, renting, makes $ 3,800 in two jobs, PIF car,…"
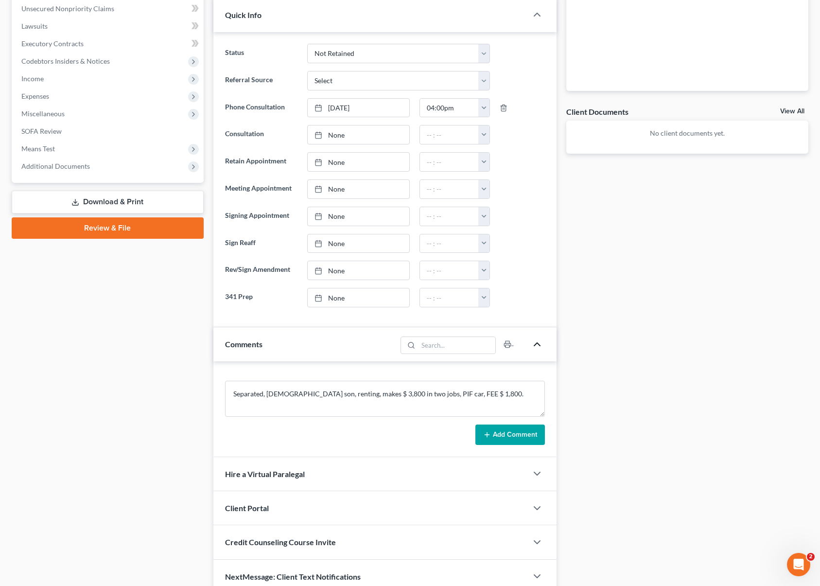
click at [514, 437] on button "Add Comment" at bounding box center [511, 435] width 70 height 20
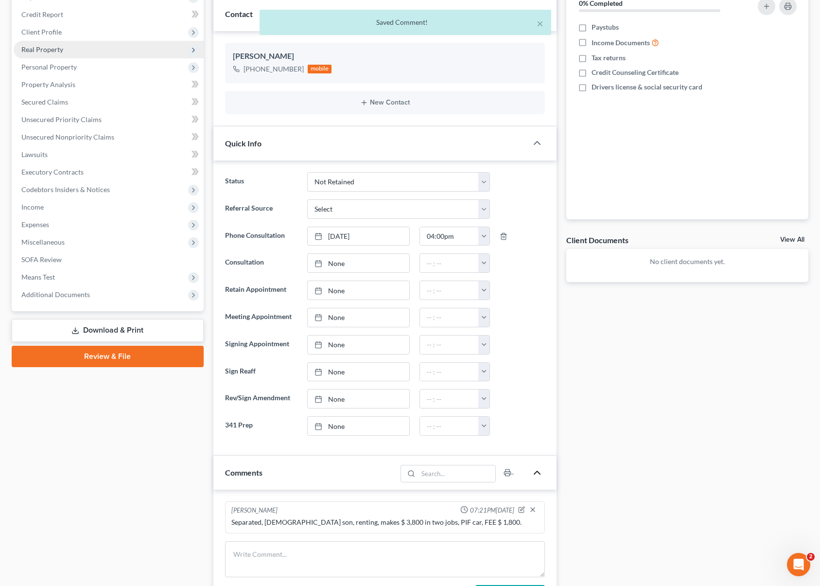
scroll to position [0, 0]
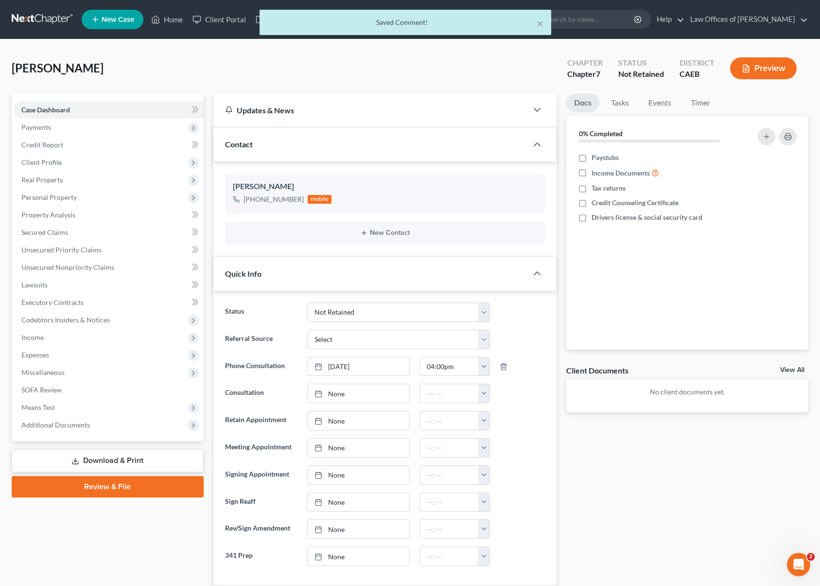
click at [170, 24] on div "× Saved Comment!" at bounding box center [405, 25] width 820 height 30
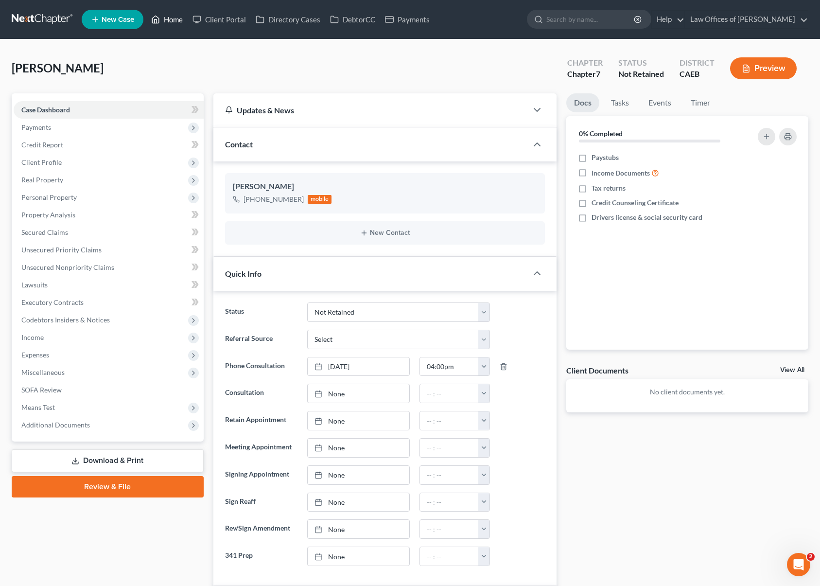
click at [172, 19] on link "Home" at bounding box center [166, 20] width 41 height 18
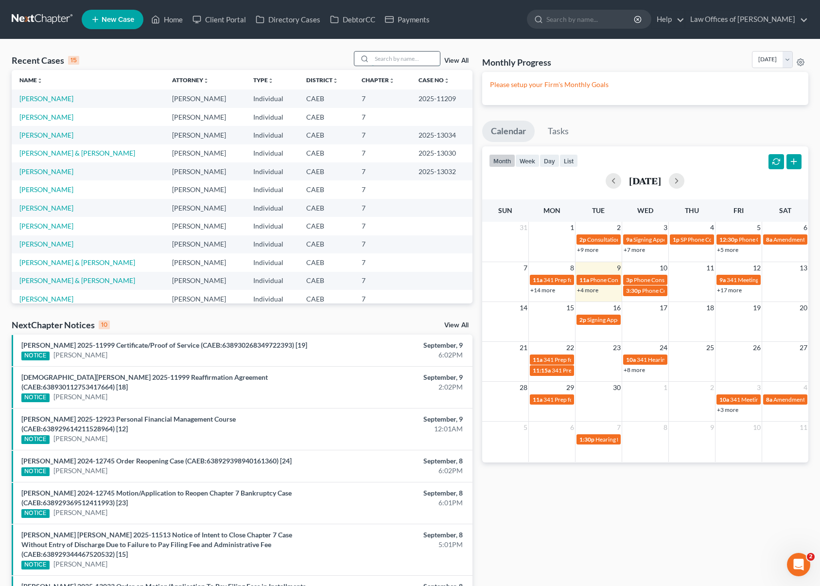
click at [399, 60] on input "search" at bounding box center [406, 59] width 68 height 14
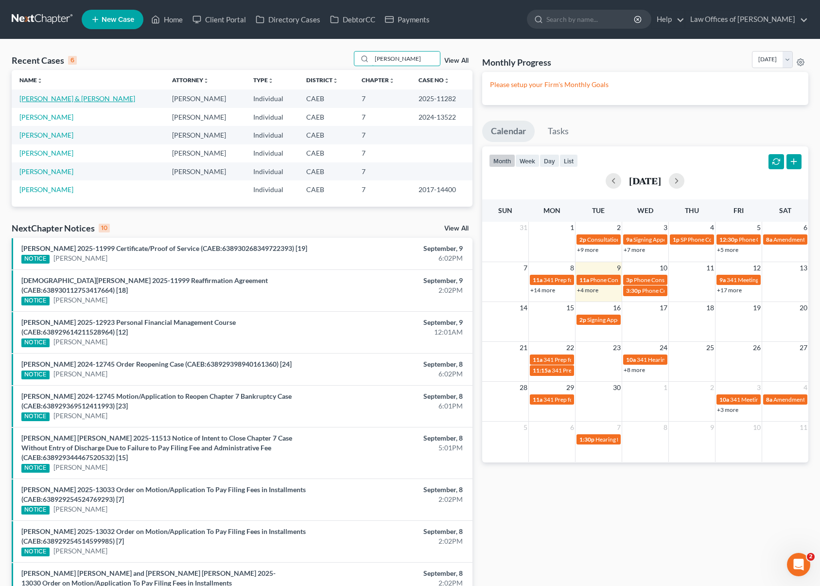
type input "[PERSON_NAME]"
click at [101, 95] on link "[PERSON_NAME] & [PERSON_NAME]" at bounding box center [77, 98] width 116 height 8
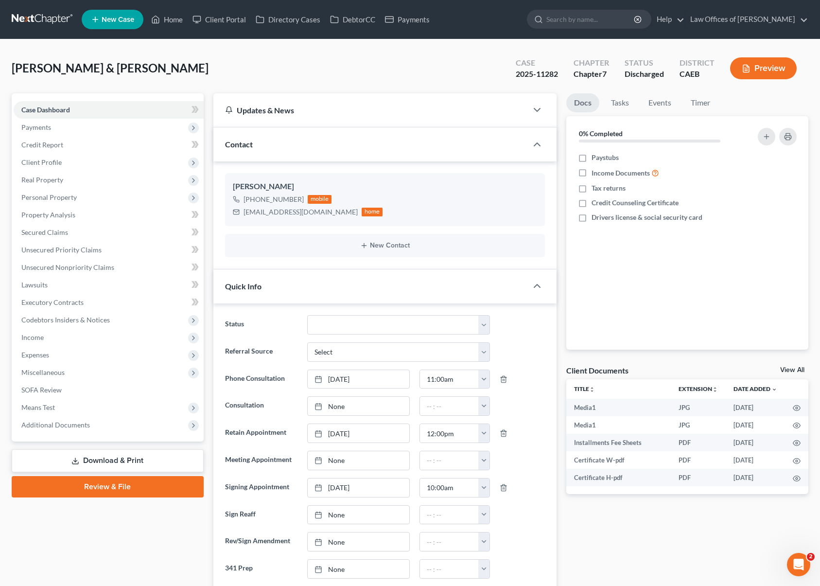
click at [104, 459] on link "Download & Print" at bounding box center [108, 460] width 192 height 23
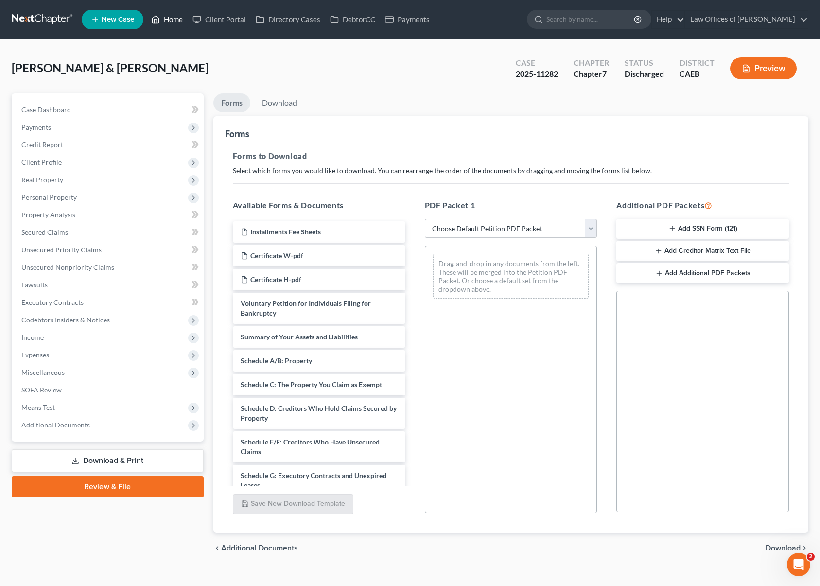
click at [183, 24] on link "Home" at bounding box center [166, 20] width 41 height 18
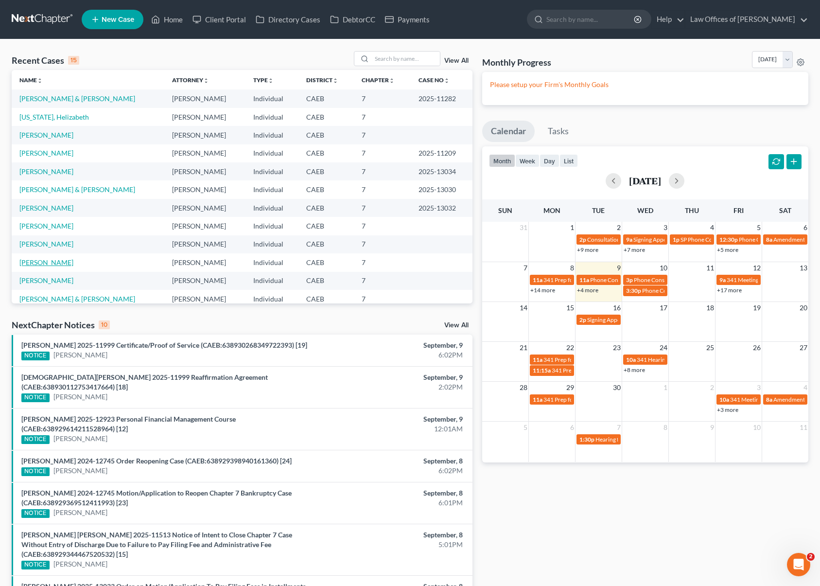
click at [51, 264] on link "[PERSON_NAME]" at bounding box center [46, 262] width 54 height 8
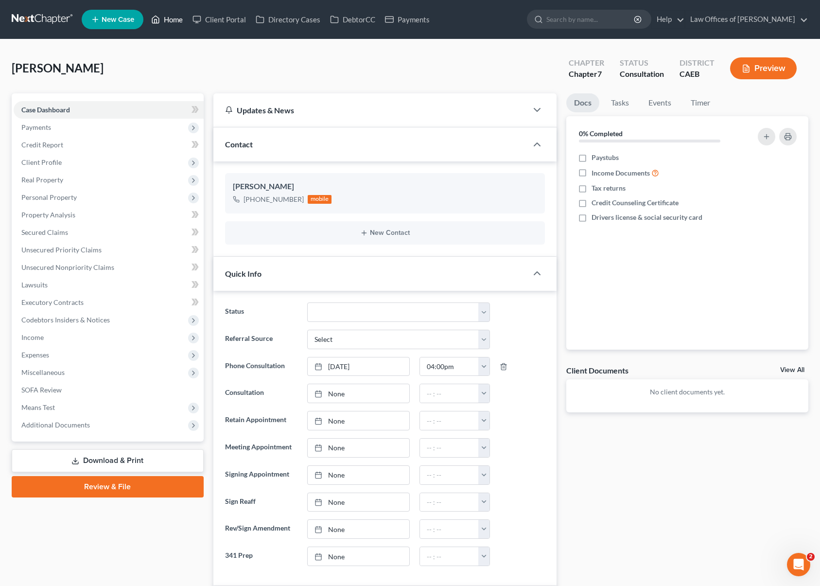
click at [174, 25] on link "Home" at bounding box center [166, 20] width 41 height 18
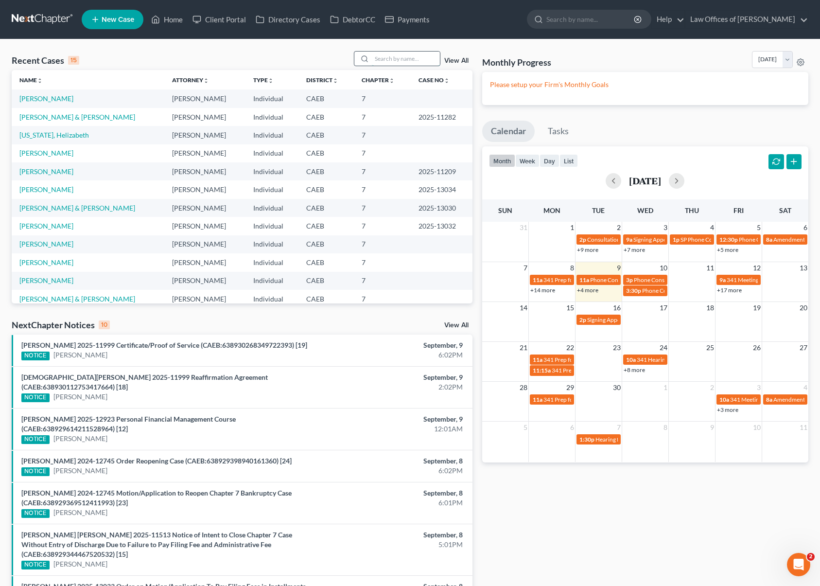
click at [394, 62] on input "search" at bounding box center [406, 59] width 68 height 14
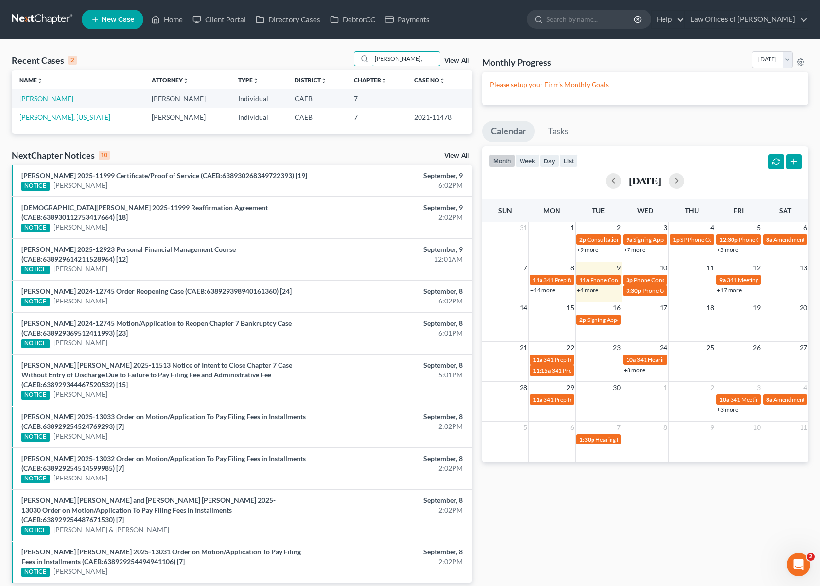
type input "[PERSON_NAME],"
click at [62, 97] on link "[PERSON_NAME]" at bounding box center [46, 98] width 54 height 8
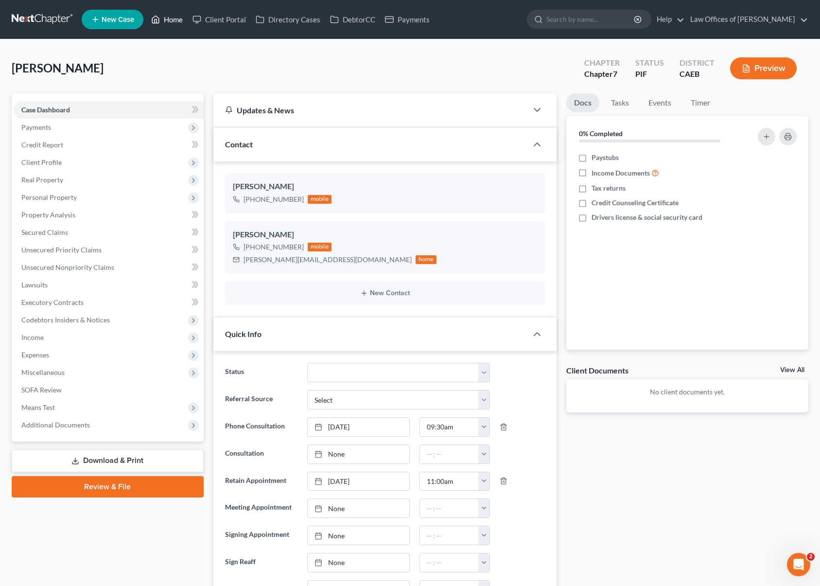
click at [168, 18] on link "Home" at bounding box center [166, 20] width 41 height 18
